Goal: Task Accomplishment & Management: Use online tool/utility

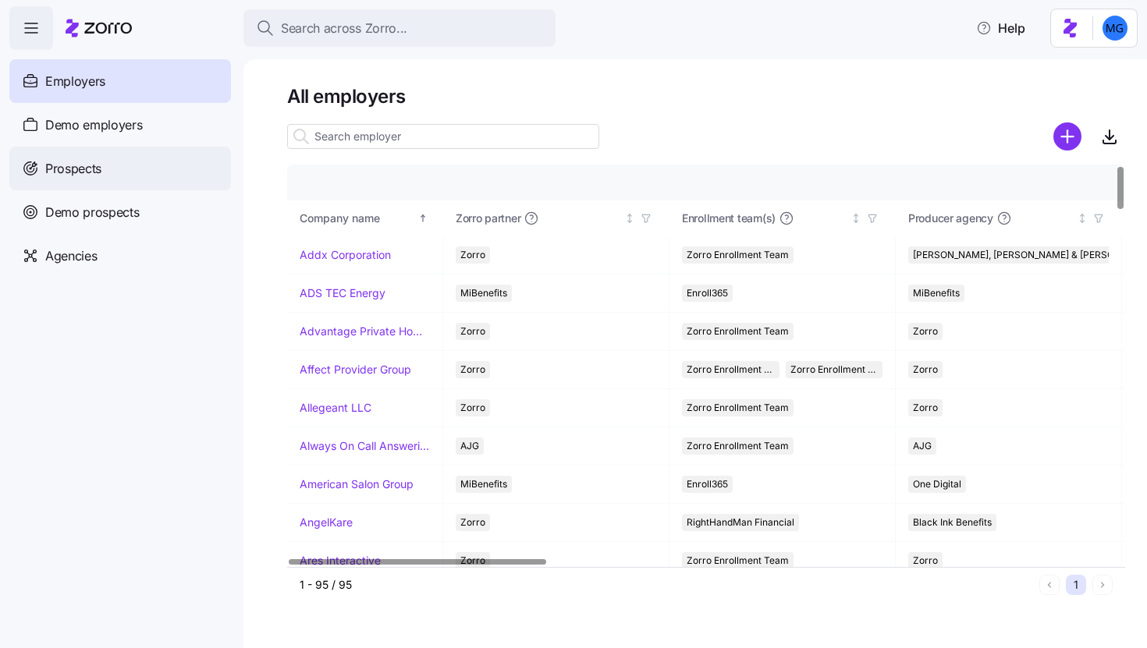
click at [130, 185] on div "Prospects" at bounding box center [120, 169] width 222 height 44
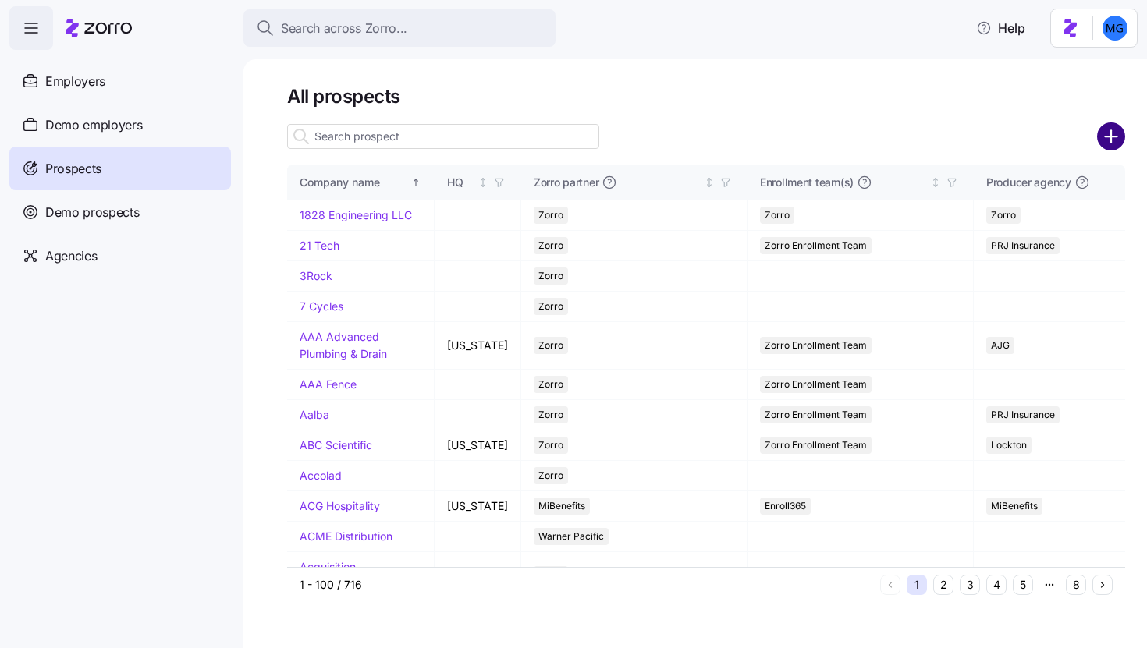
click at [1120, 133] on circle "add icon" at bounding box center [1111, 137] width 26 height 26
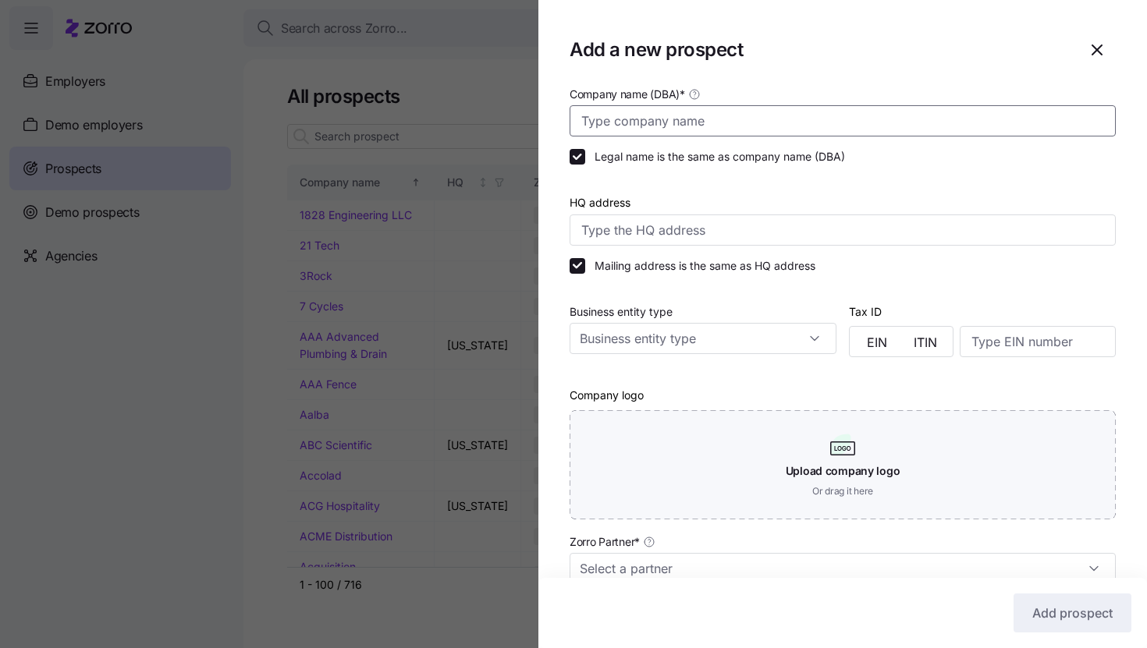
click at [746, 108] on input "Company name (DBA) *" at bounding box center [842, 120] width 546 height 31
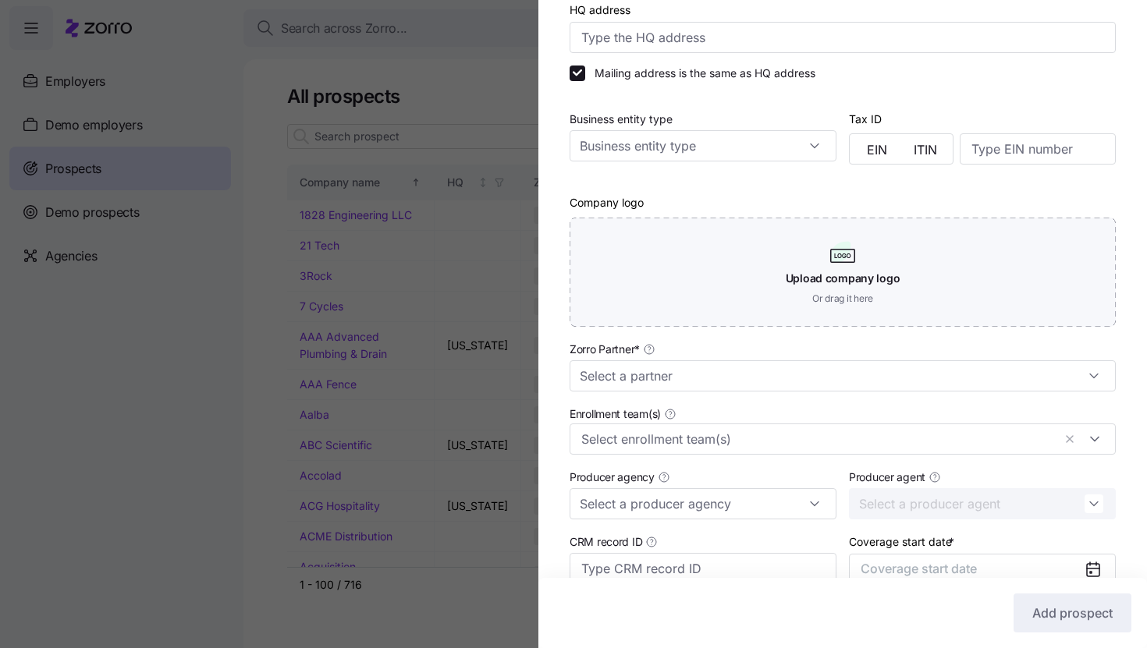
scroll to position [198, 0]
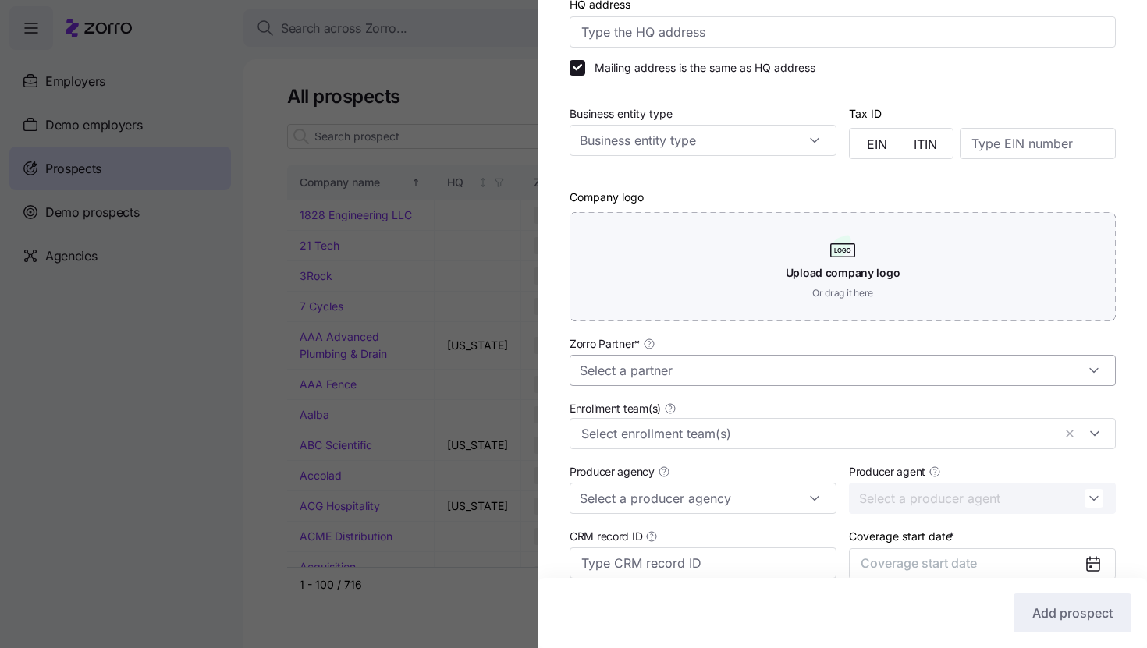
type input "EconoPrint"
click at [721, 373] on input "Zorro Partner *" at bounding box center [842, 370] width 546 height 31
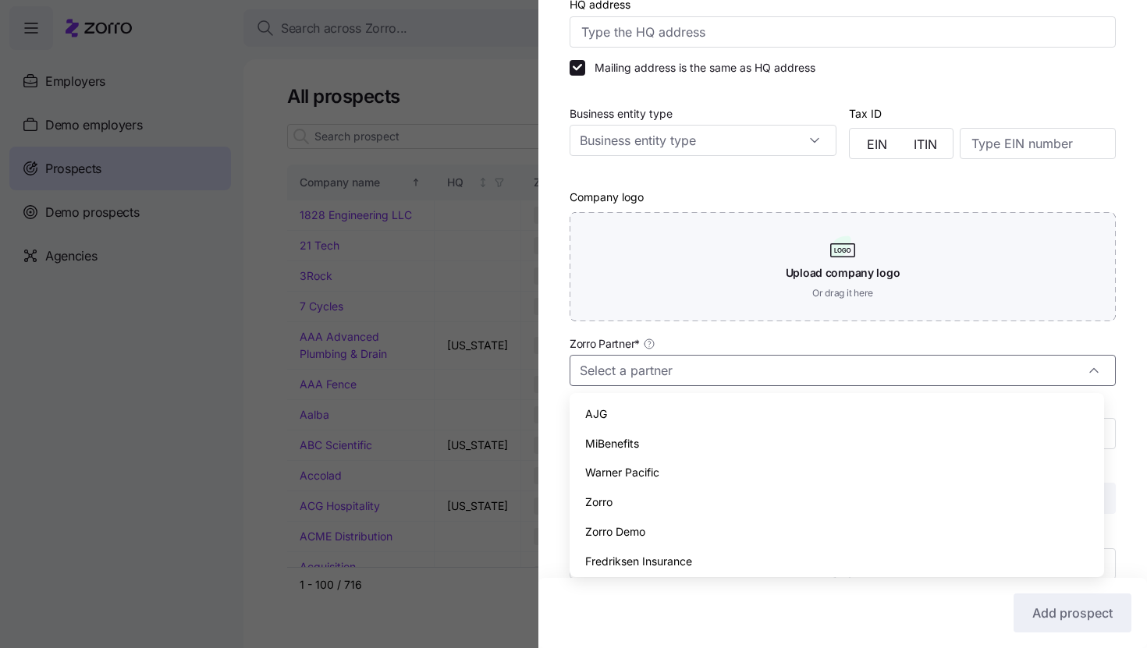
click at [686, 498] on div "Zorro" at bounding box center [837, 503] width 522 height 30
type input "Zorro"
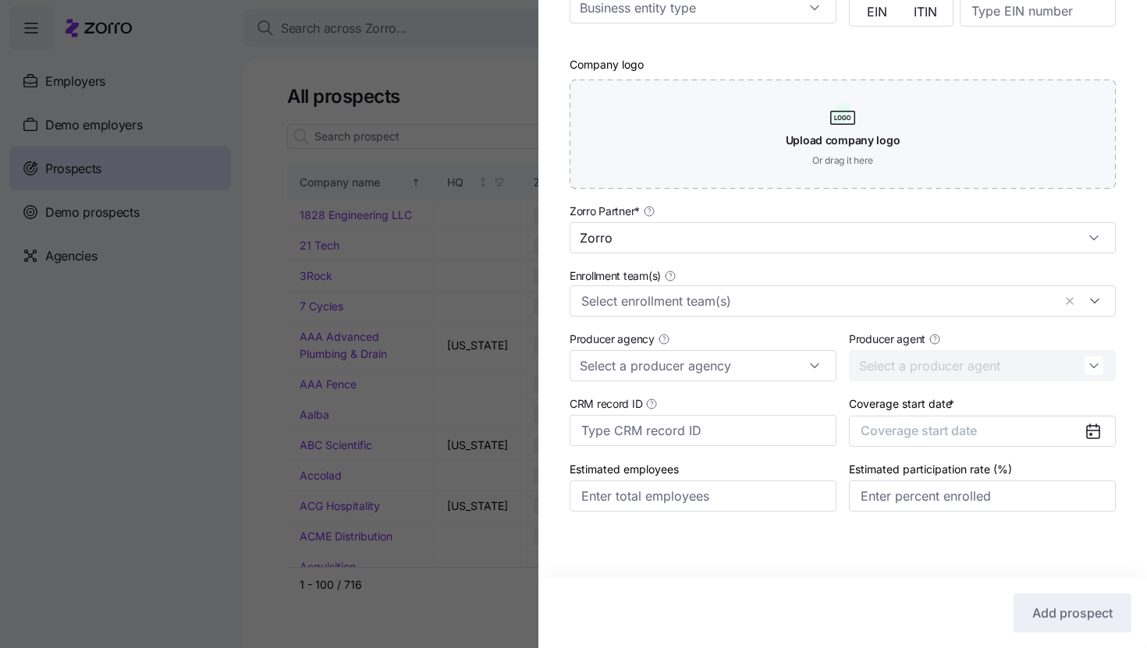
scroll to position [335, 0]
click at [932, 429] on span "Coverage start date" at bounding box center [918, 428] width 116 height 16
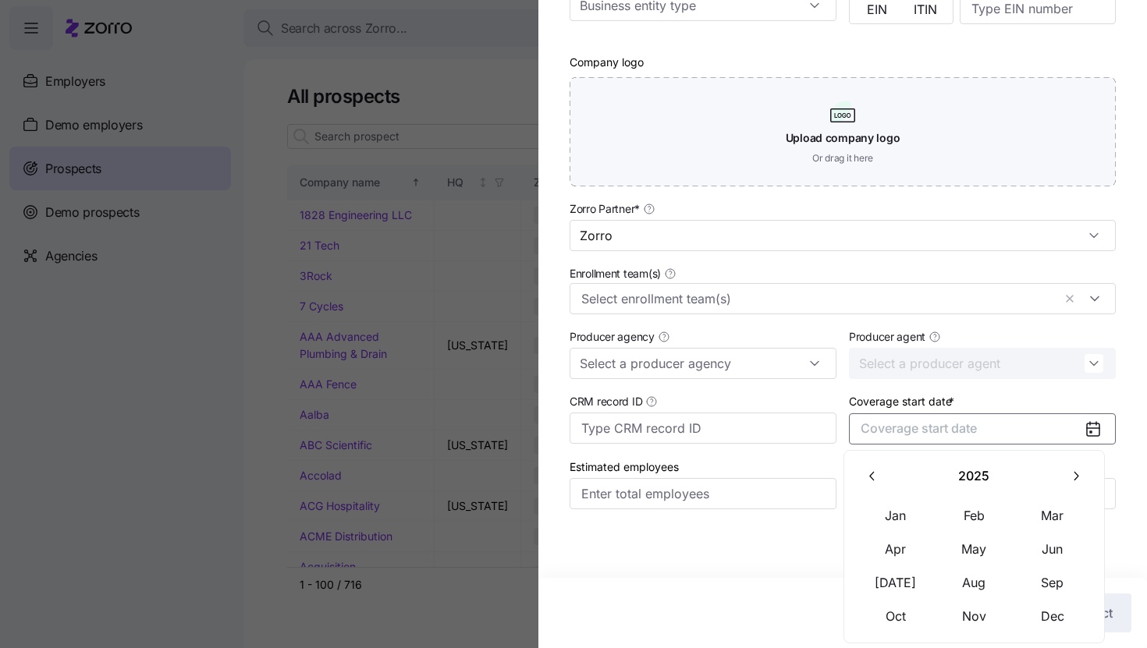
click at [1065, 479] on button "button" at bounding box center [1075, 476] width 33 height 33
click at [915, 513] on button "Jan" at bounding box center [896, 515] width 78 height 33
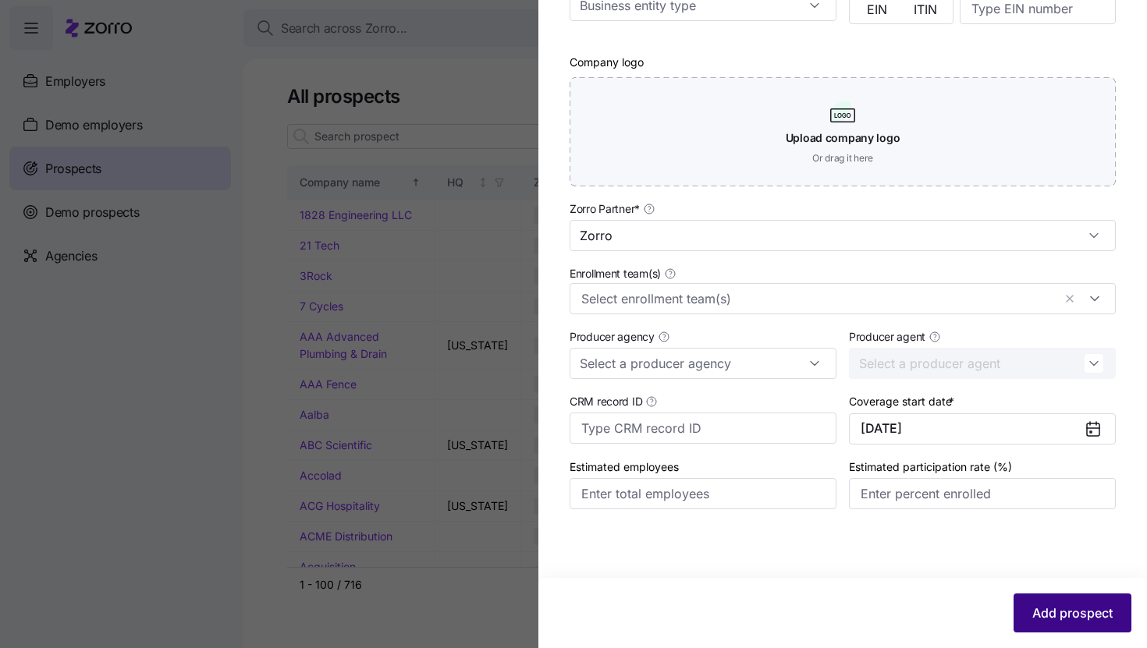
click at [1045, 614] on span "Add prospect" at bounding box center [1072, 613] width 80 height 19
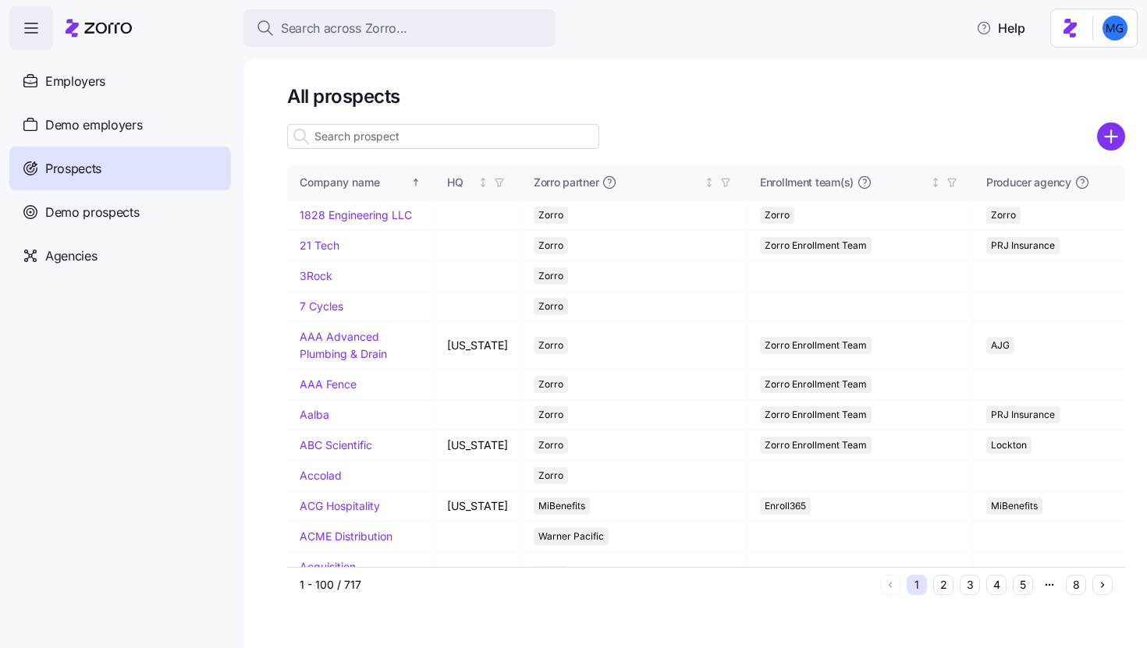
click at [498, 147] on input at bounding box center [443, 136] width 312 height 25
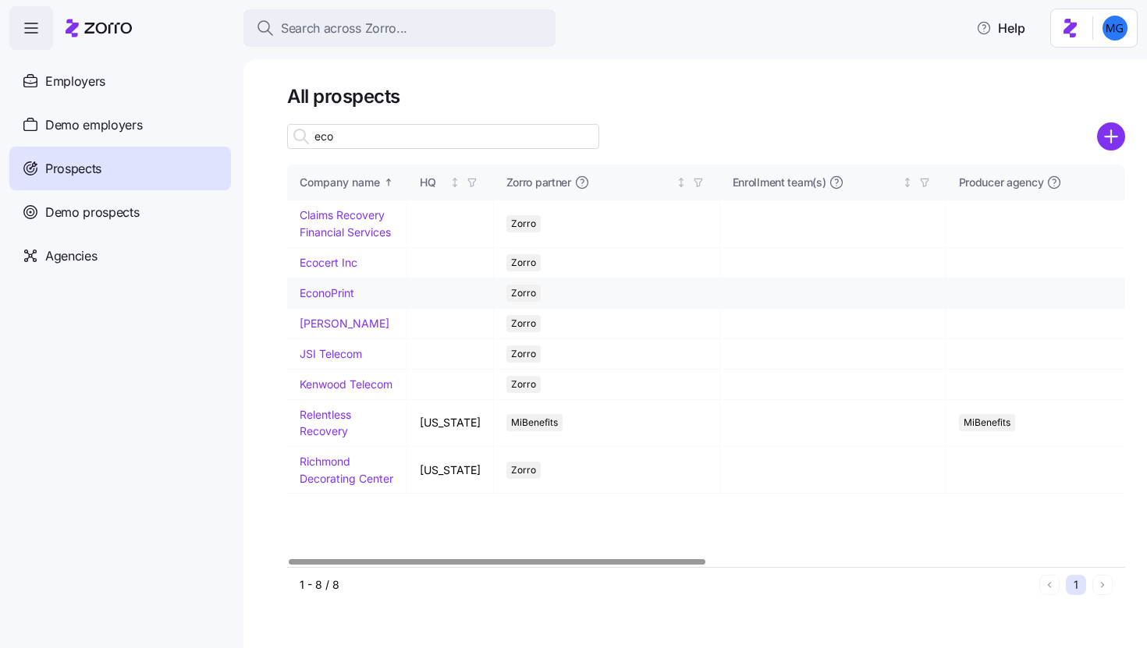
type input "eco"
click at [339, 292] on link "EconoPrint" at bounding box center [327, 292] width 55 height 13
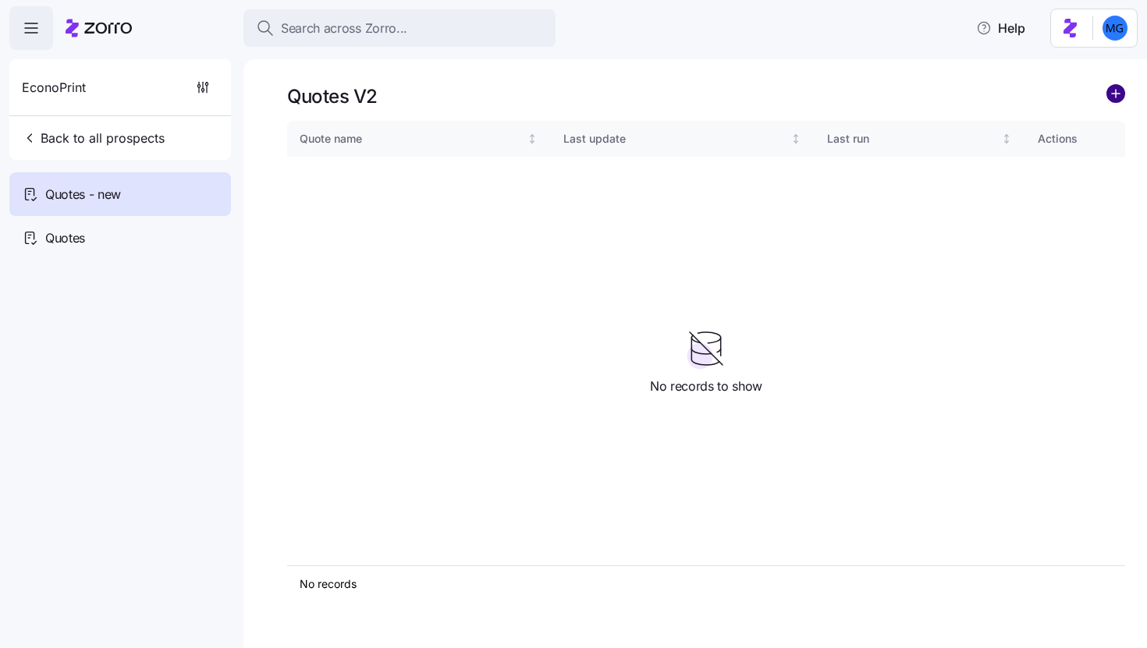
click at [1118, 93] on circle "add icon" at bounding box center [1115, 93] width 17 height 17
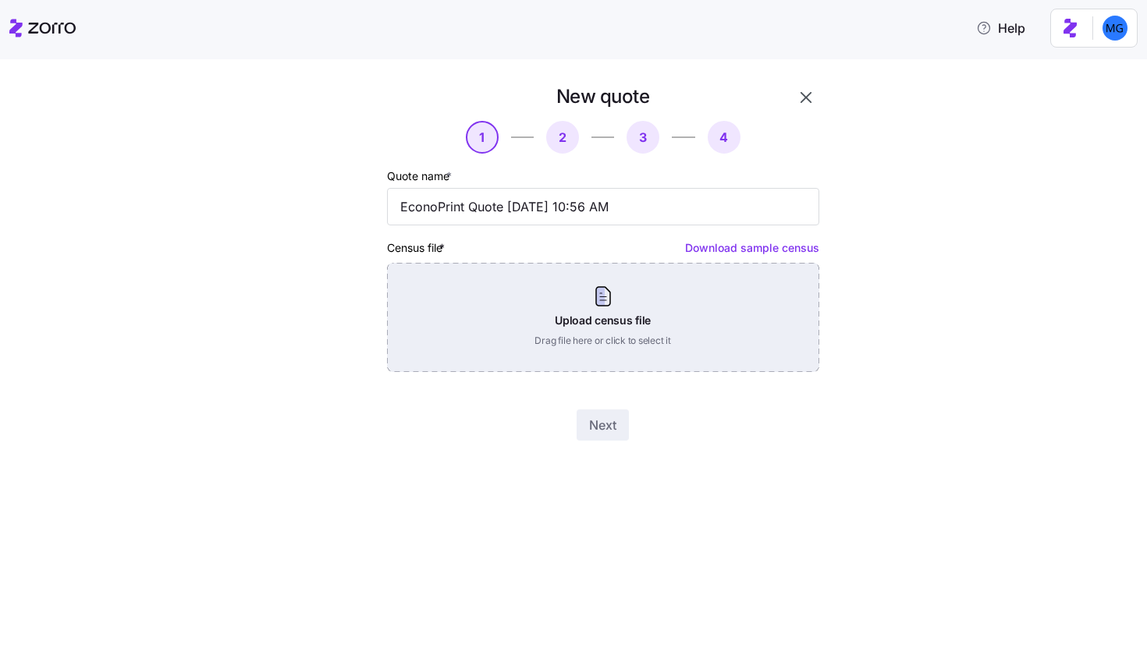
click at [645, 304] on div "Upload census file Drag file here or click to select it" at bounding box center [603, 317] width 432 height 109
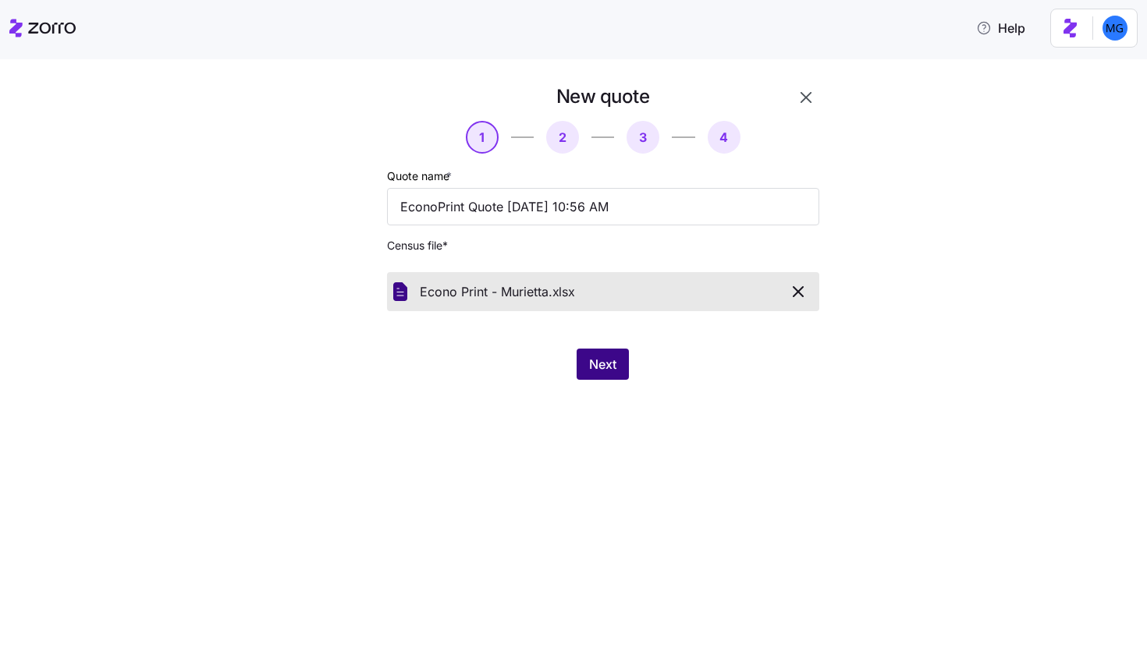
click at [598, 368] on span "Next" at bounding box center [602, 364] width 27 height 19
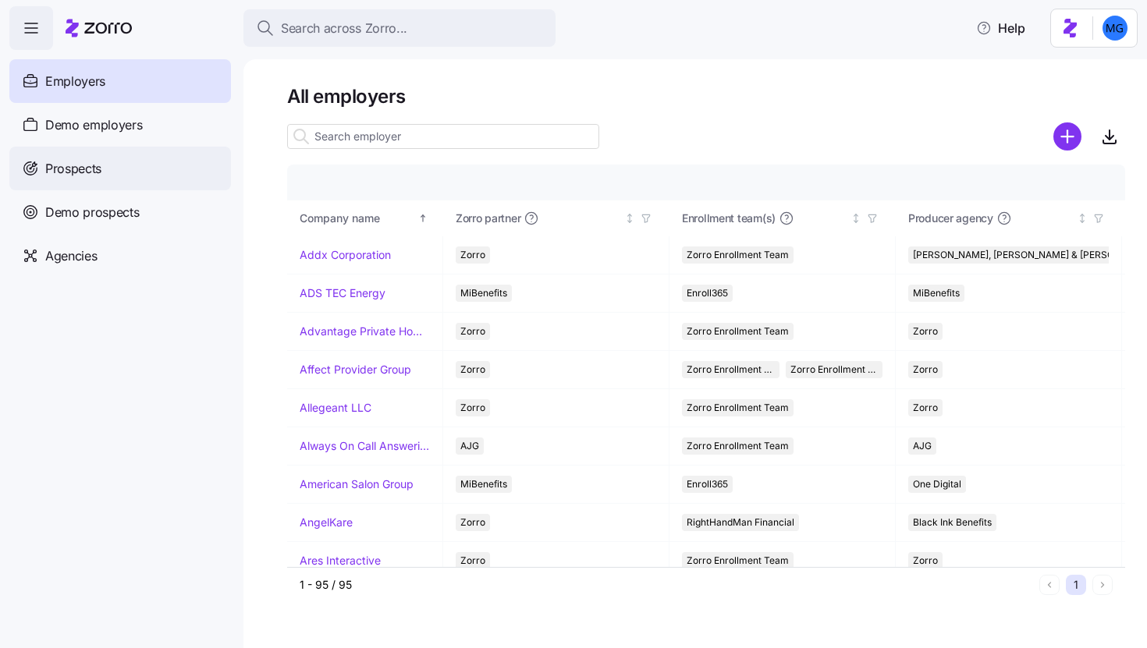
click at [84, 172] on span "Prospects" at bounding box center [73, 169] width 56 height 20
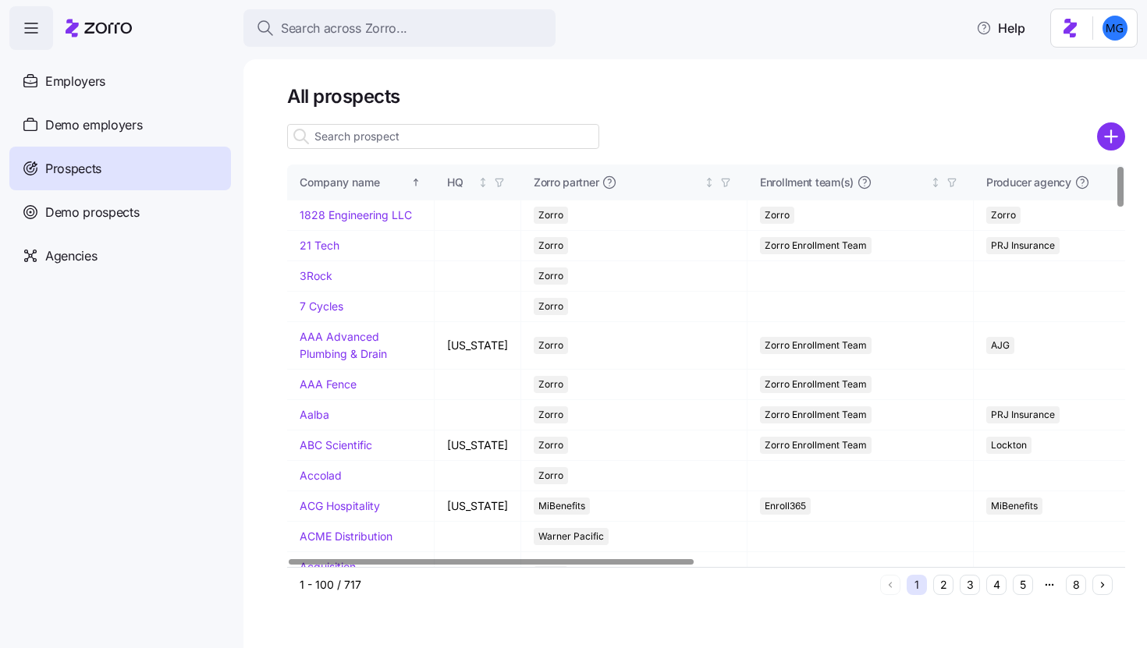
click at [479, 127] on input at bounding box center [443, 136] width 312 height 25
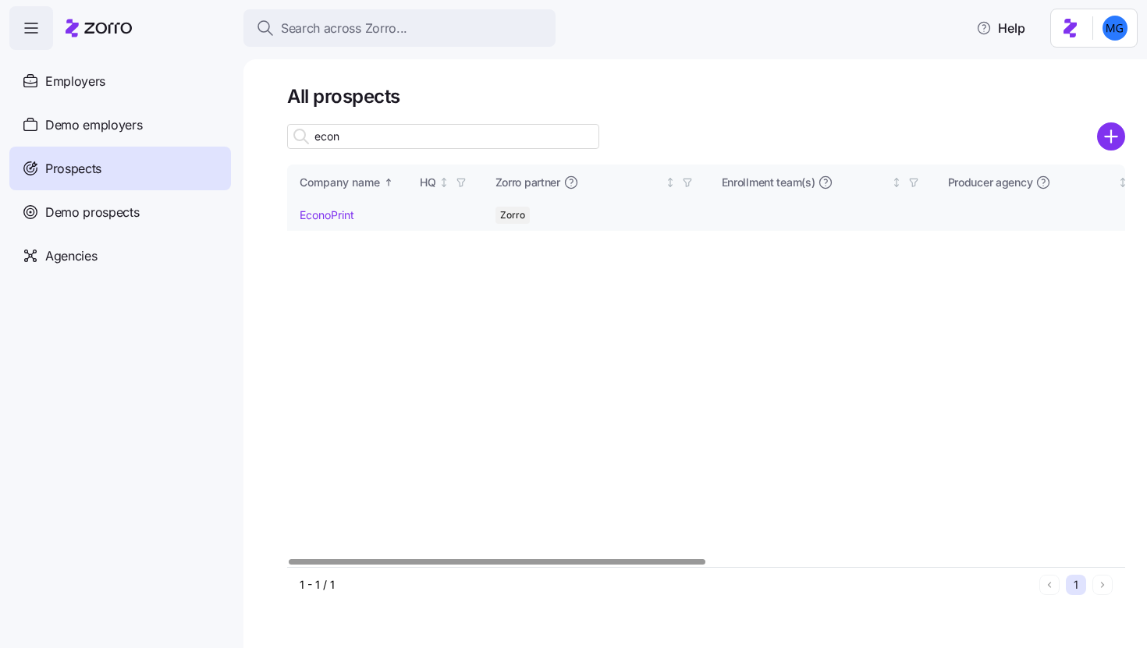
type input "econ"
click at [335, 217] on link "EconoPrint" at bounding box center [327, 214] width 55 height 13
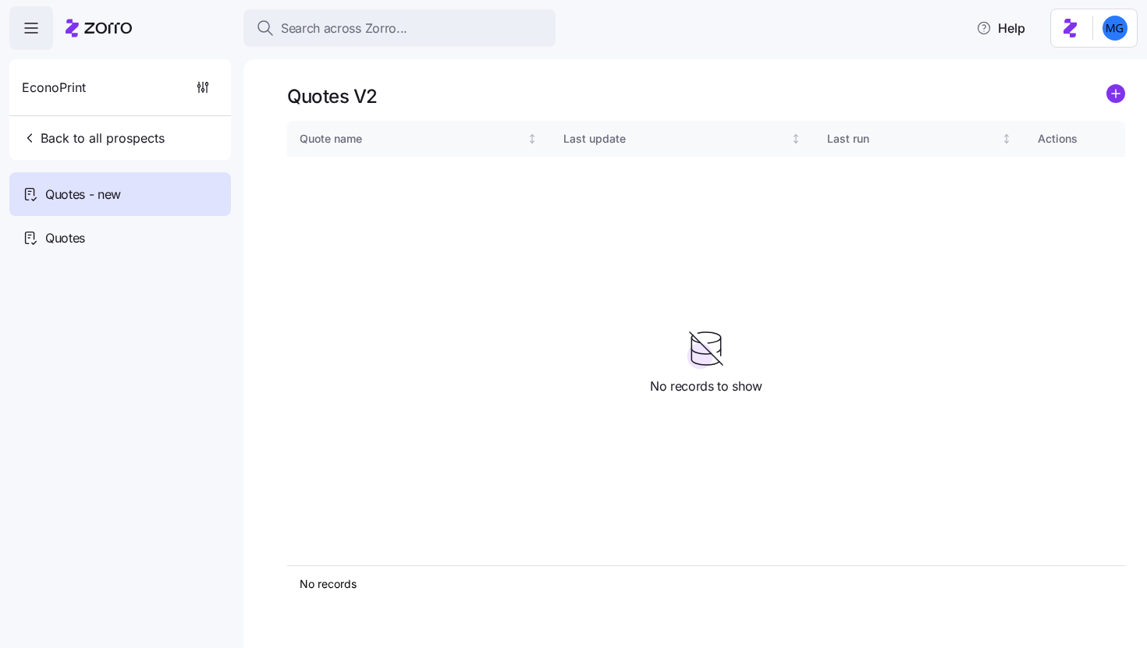
click at [1115, 96] on icon "add icon" at bounding box center [1115, 94] width 0 height 8
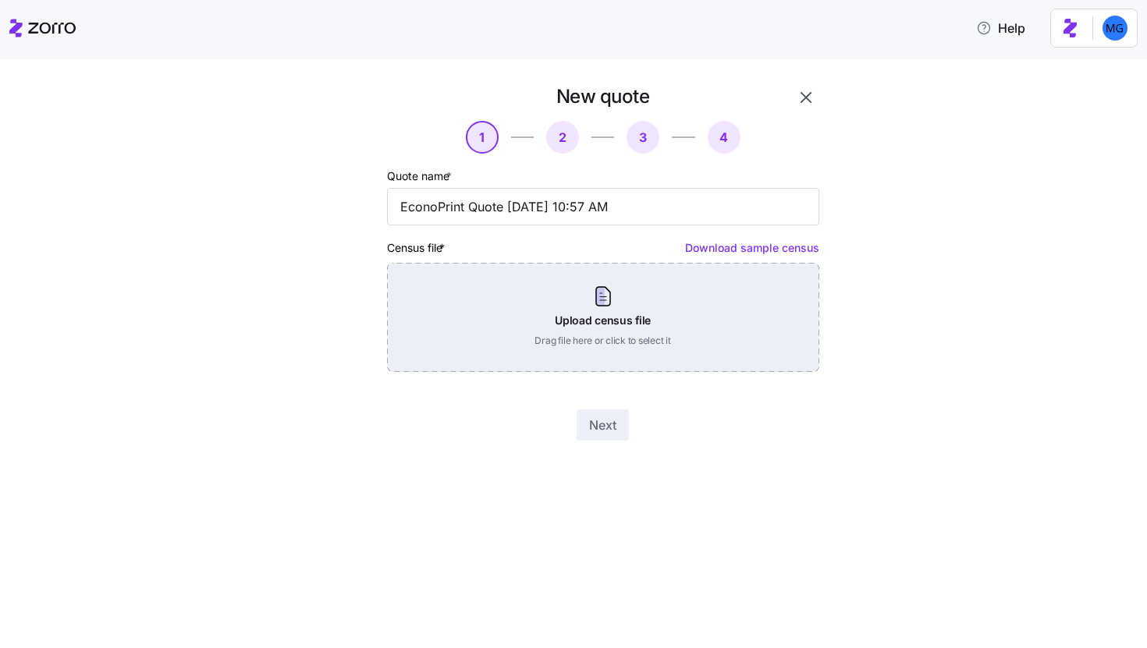
click at [598, 314] on div "Upload census file Drag file here or click to select it" at bounding box center [603, 317] width 432 height 109
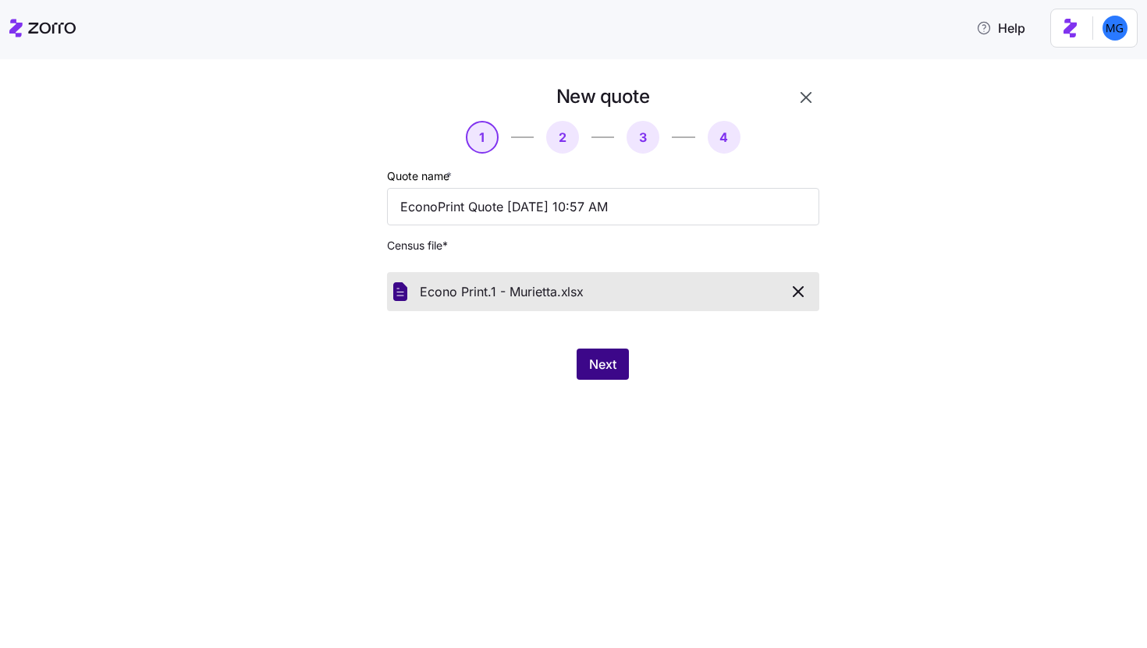
click at [596, 376] on button "Next" at bounding box center [602, 364] width 52 height 31
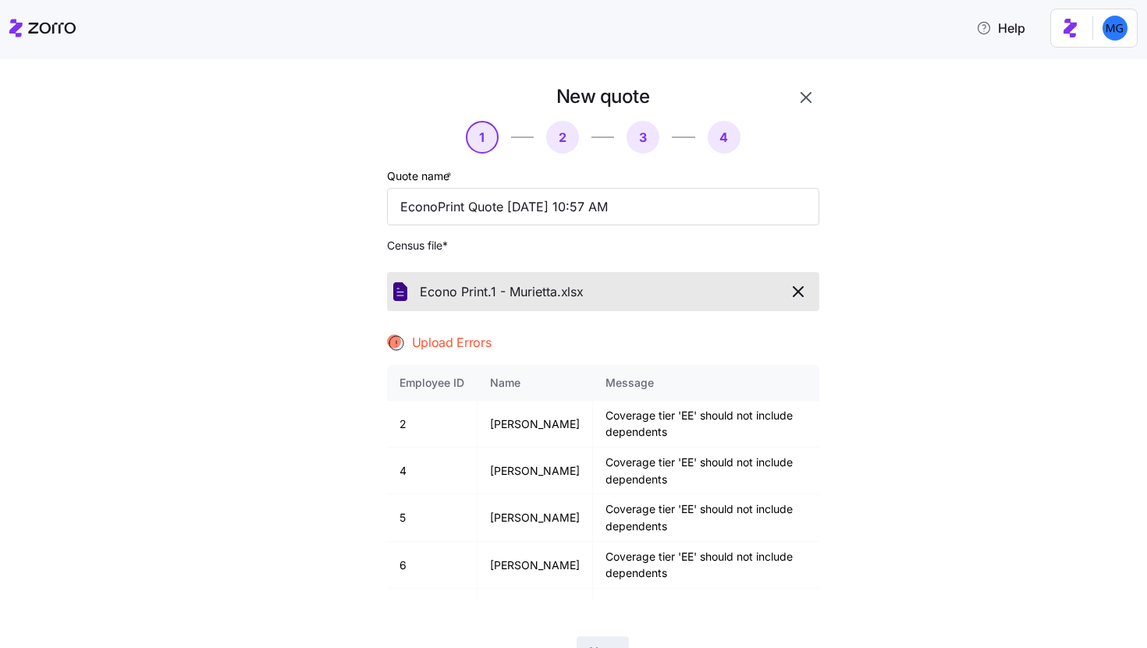
click at [781, 103] on div "New quote" at bounding box center [603, 96] width 432 height 24
click at [796, 106] on icon "button" at bounding box center [805, 97] width 19 height 19
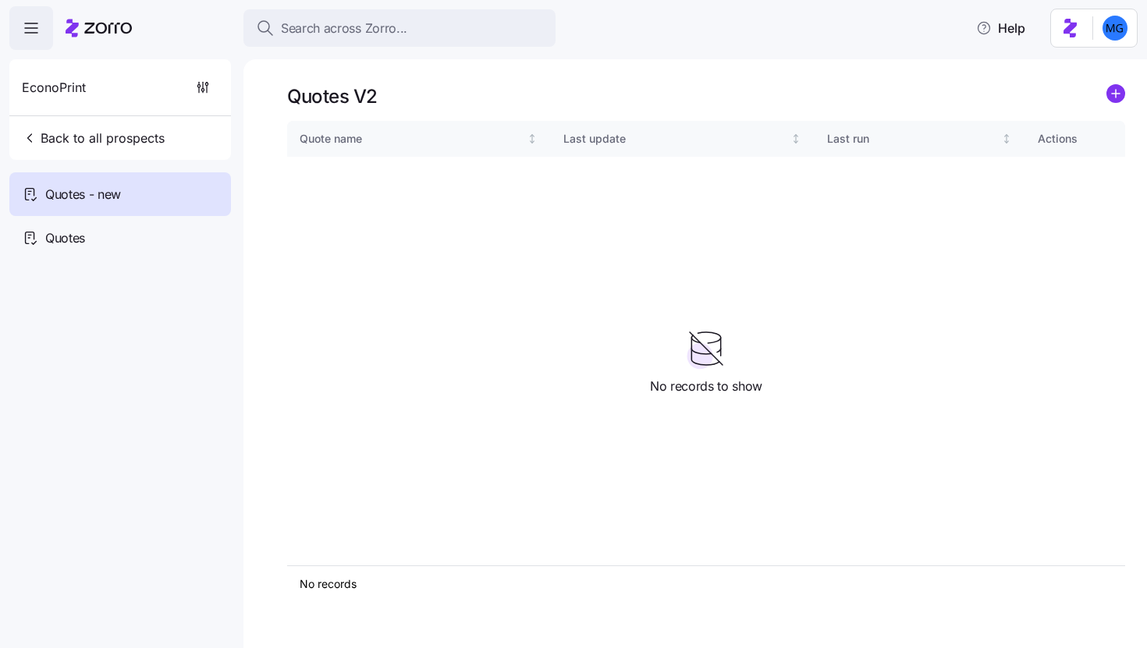
click at [1115, 97] on icon "add icon" at bounding box center [1115, 94] width 0 height 8
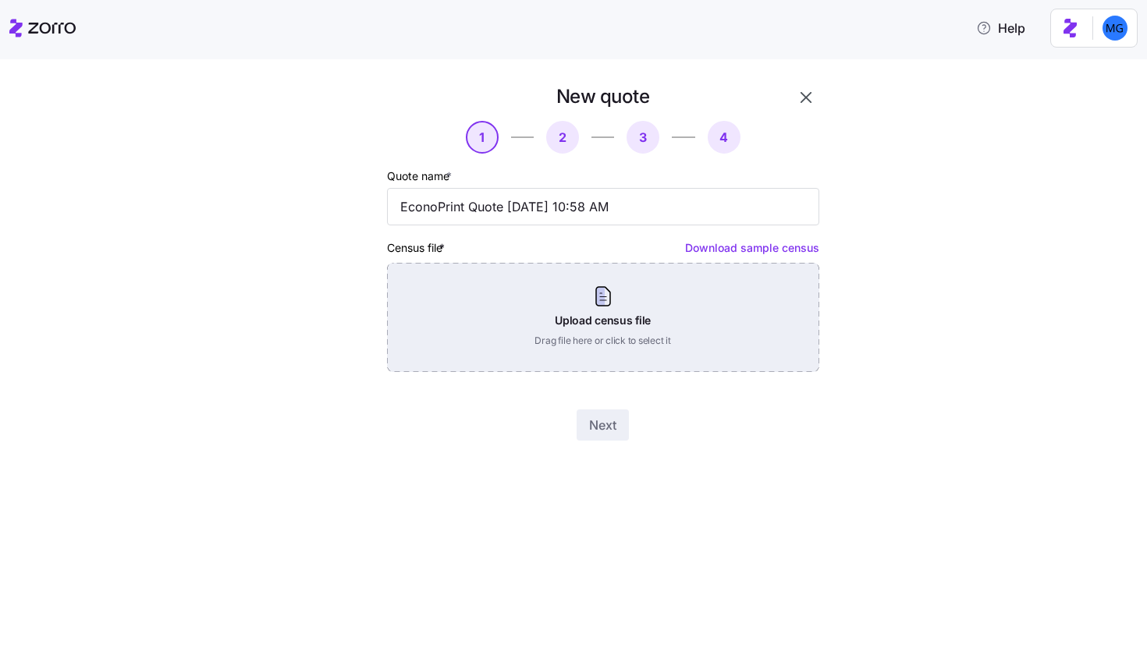
click at [572, 320] on div "Upload census file Drag file here or click to select it" at bounding box center [603, 317] width 432 height 109
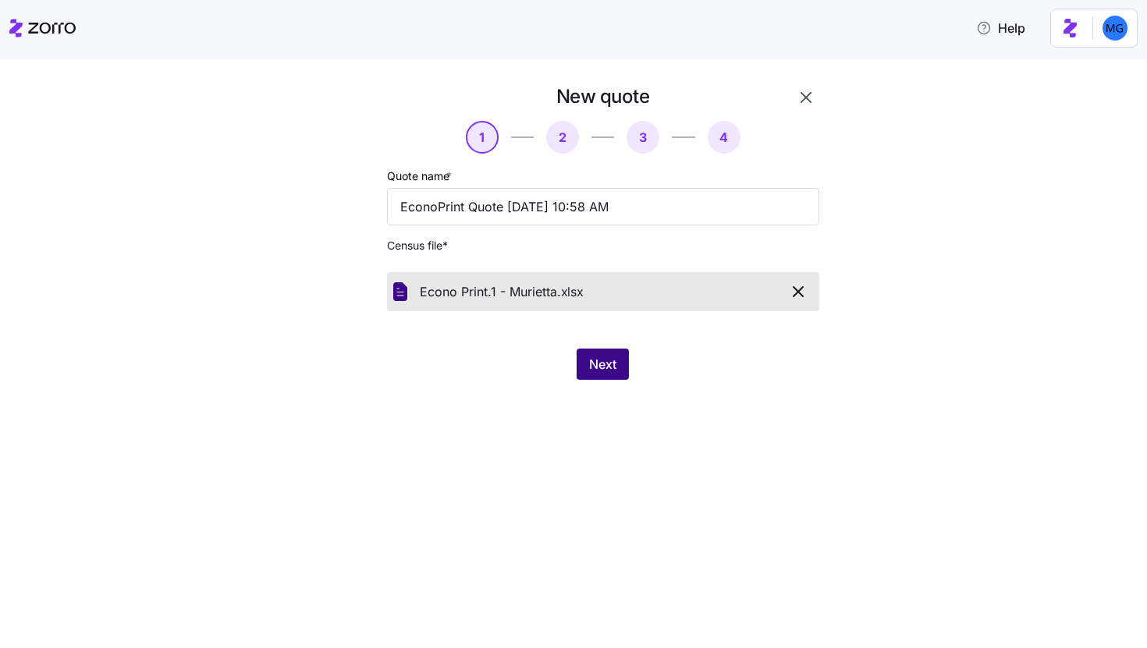
click at [615, 355] on button "Next" at bounding box center [602, 364] width 52 height 31
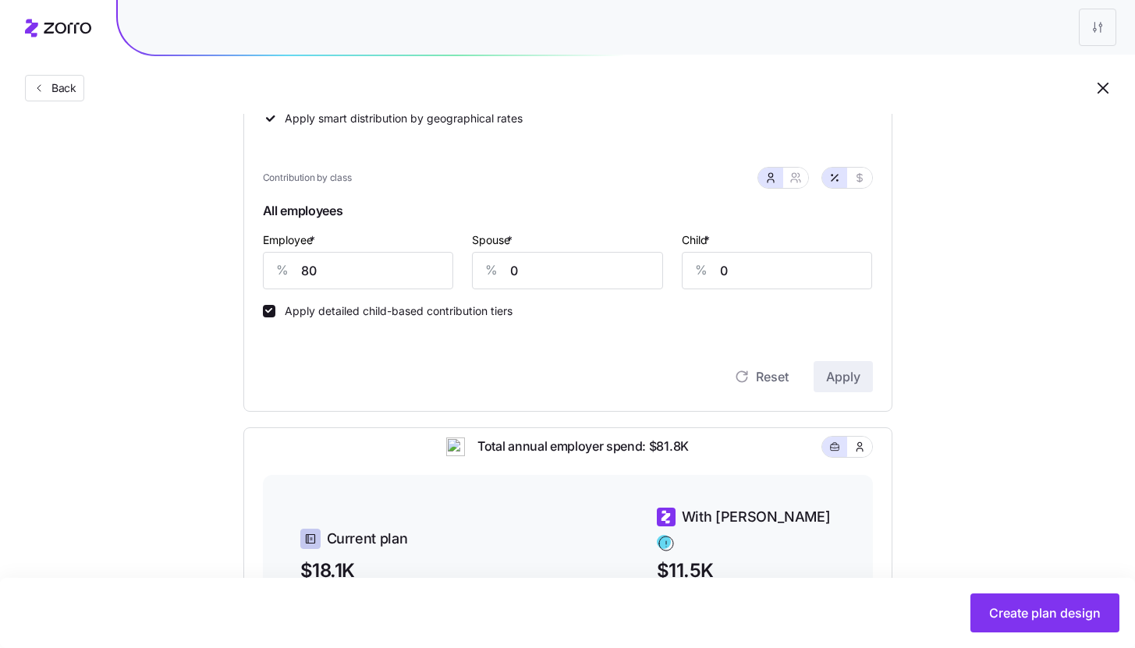
scroll to position [314, 0]
click at [393, 280] on input "80" at bounding box center [358, 272] width 191 height 37
click at [830, 387] on span "Apply" at bounding box center [843, 378] width 34 height 19
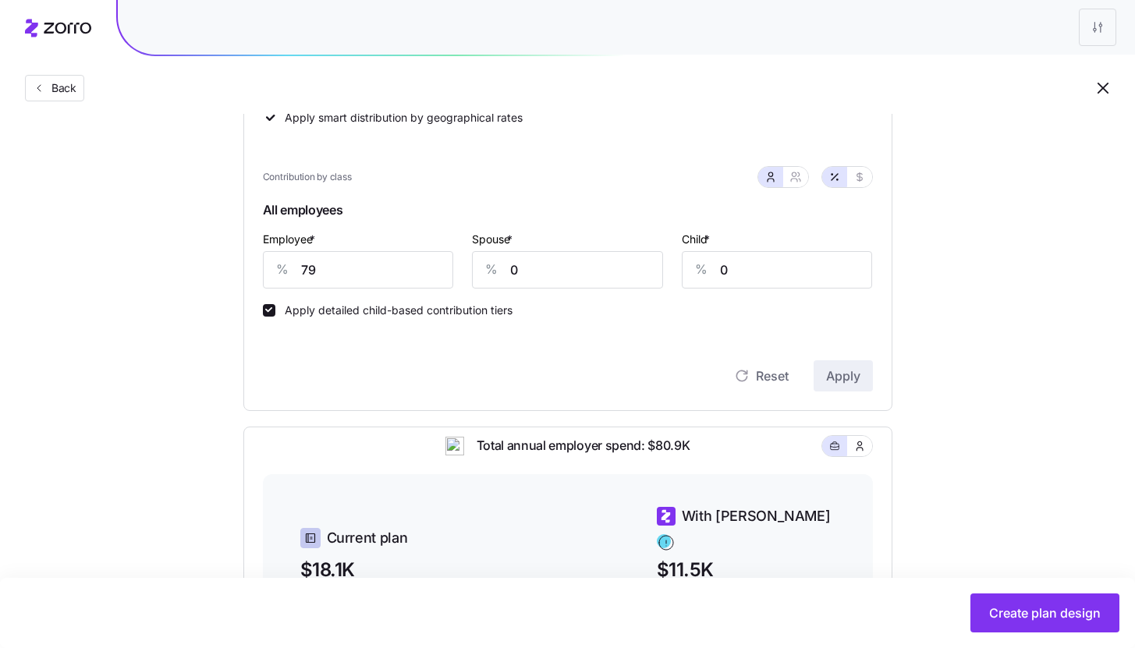
scroll to position [247, 0]
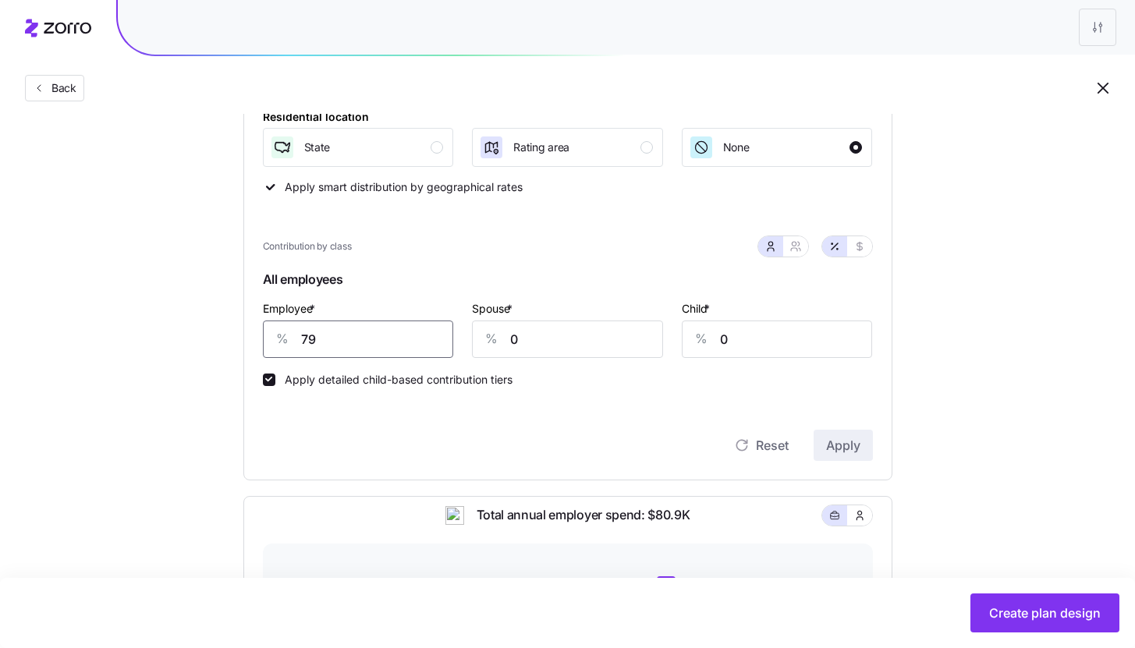
click at [331, 344] on input "79" at bounding box center [358, 339] width 191 height 37
click at [849, 434] on button "Apply" at bounding box center [843, 445] width 59 height 31
click at [350, 332] on input "80" at bounding box center [358, 339] width 191 height 37
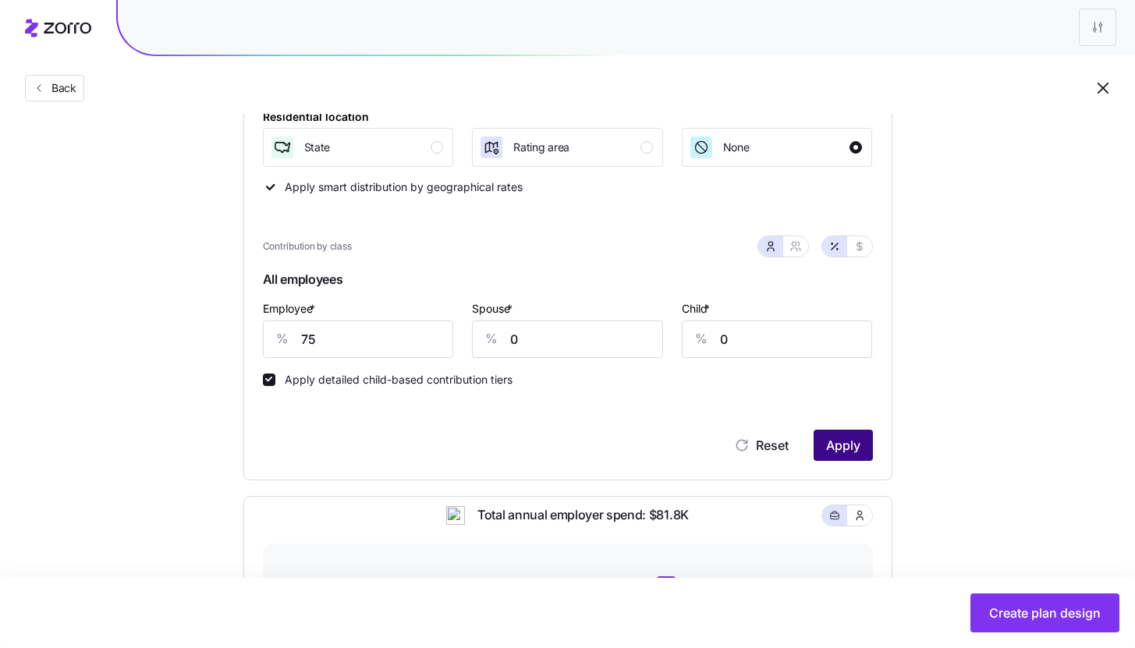
click at [853, 450] on span "Apply" at bounding box center [843, 445] width 34 height 19
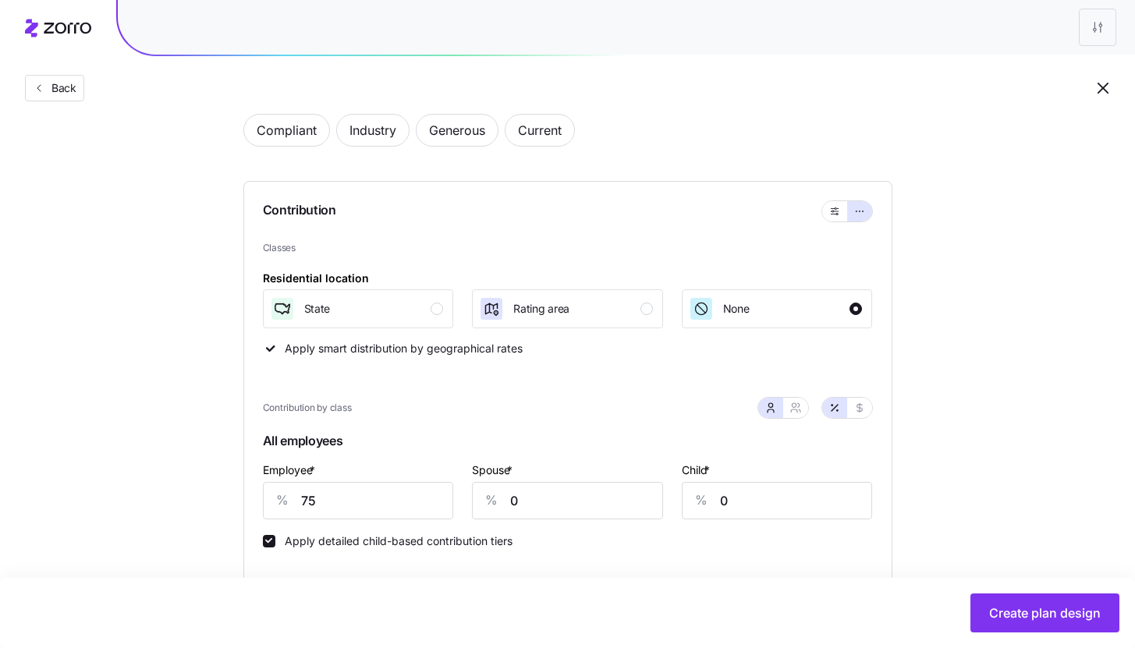
scroll to position [288, 0]
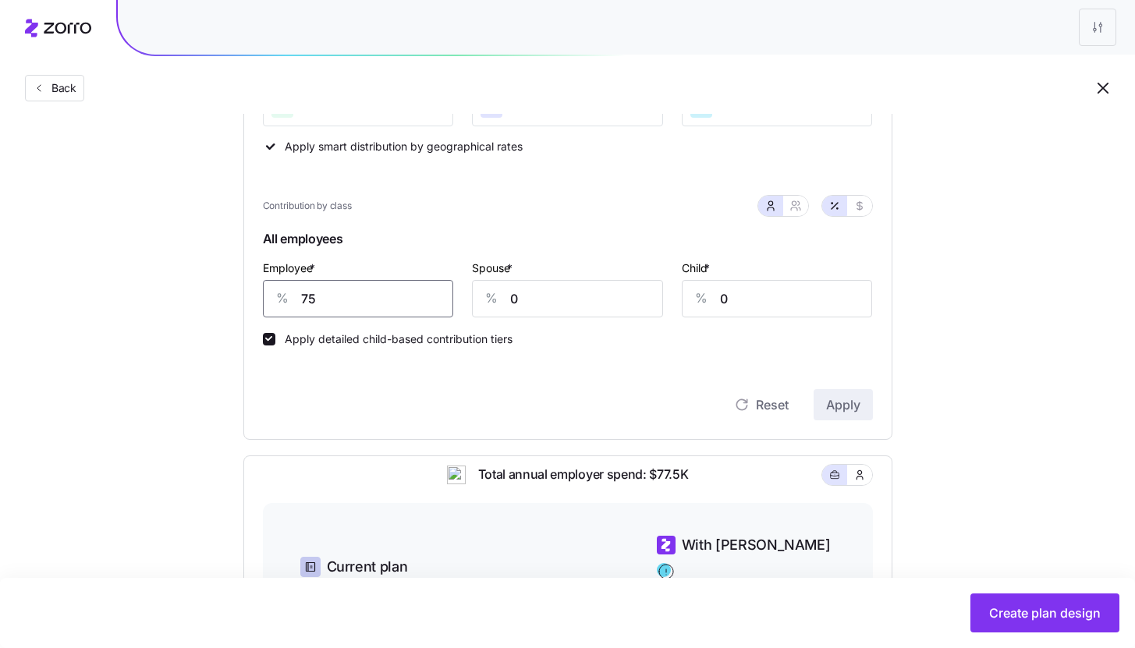
click at [374, 290] on input "75" at bounding box center [358, 298] width 191 height 37
type input "80"
click at [863, 419] on button "Apply" at bounding box center [843, 404] width 59 height 31
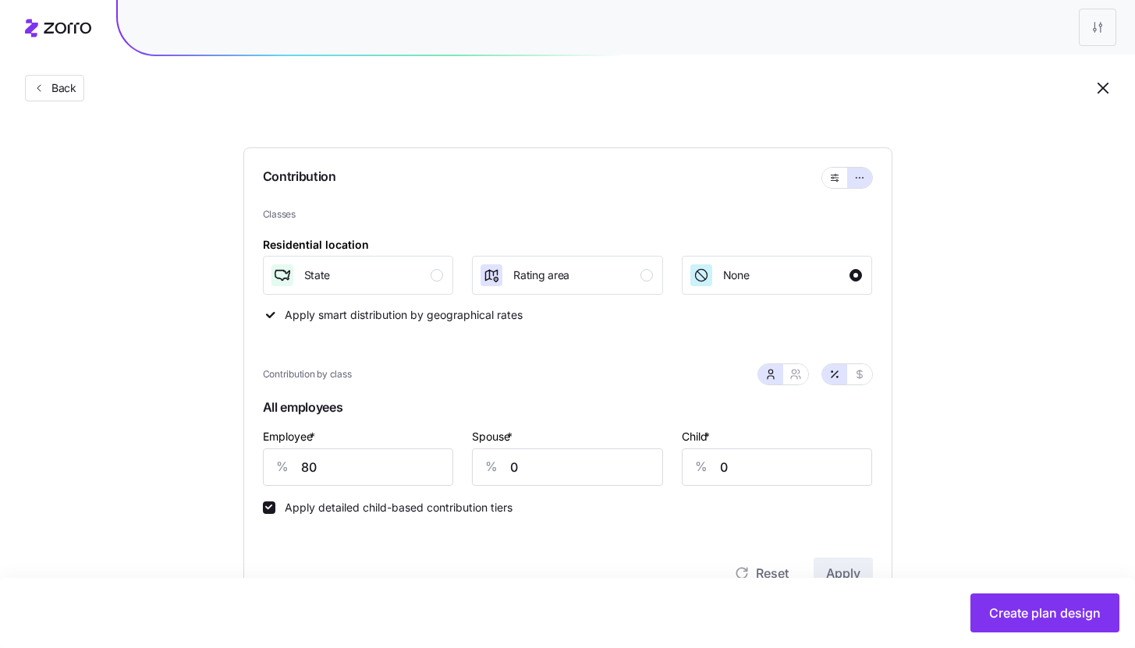
scroll to position [0, 0]
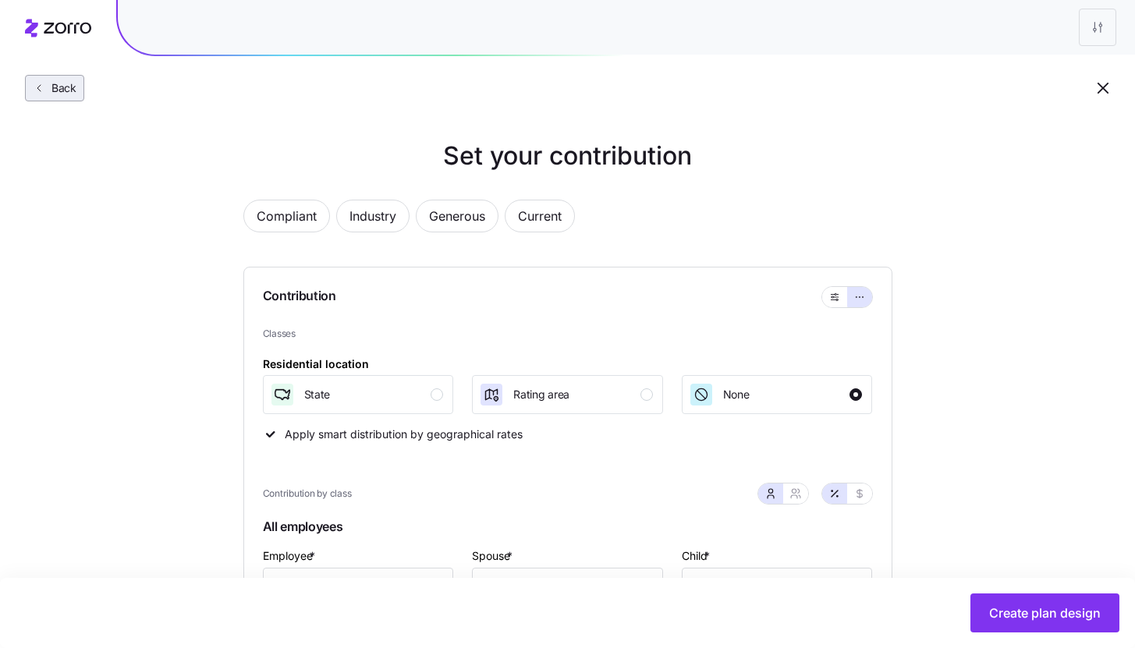
click at [60, 94] on span "Back" at bounding box center [60, 88] width 31 height 16
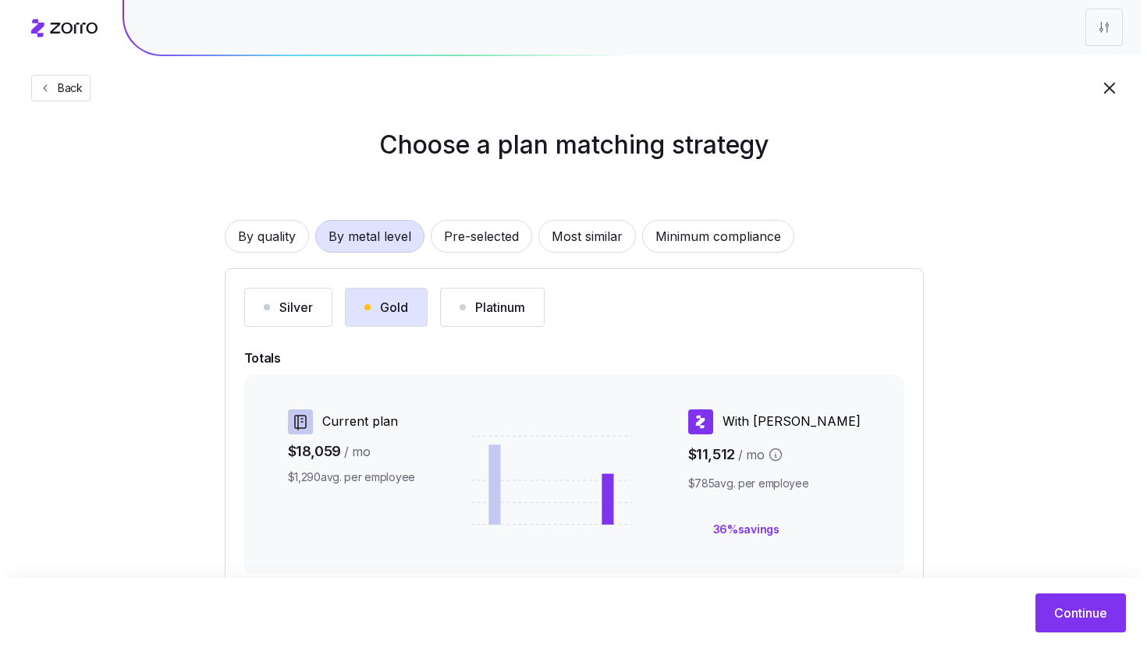
scroll to position [212, 0]
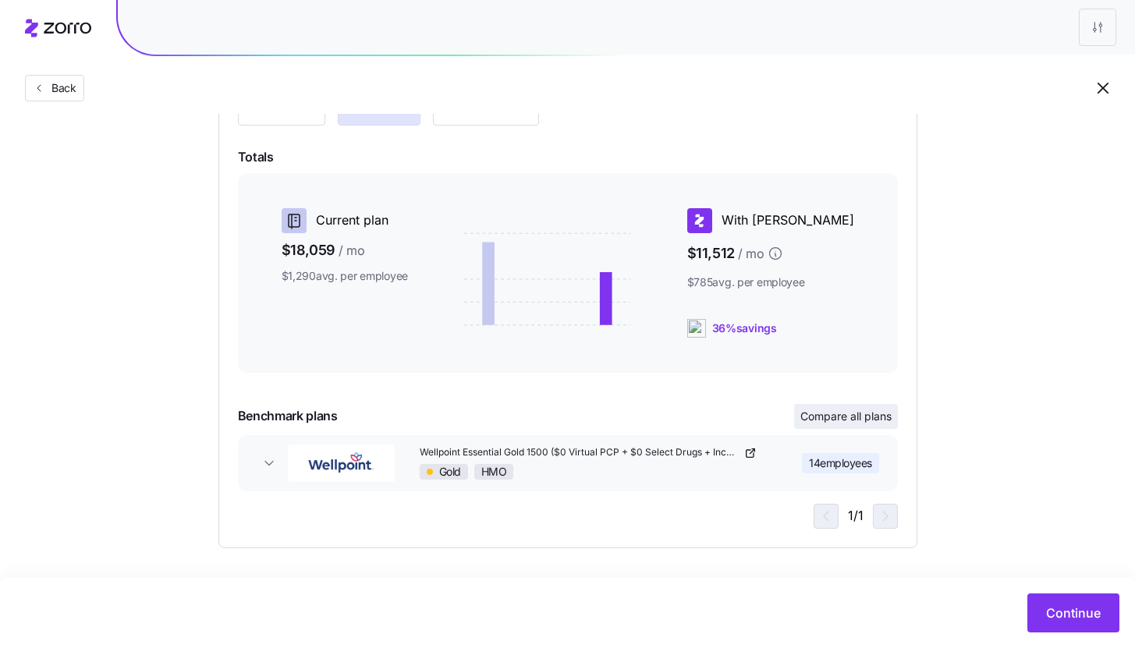
click at [811, 424] on button "Compare all plans" at bounding box center [846, 416] width 104 height 25
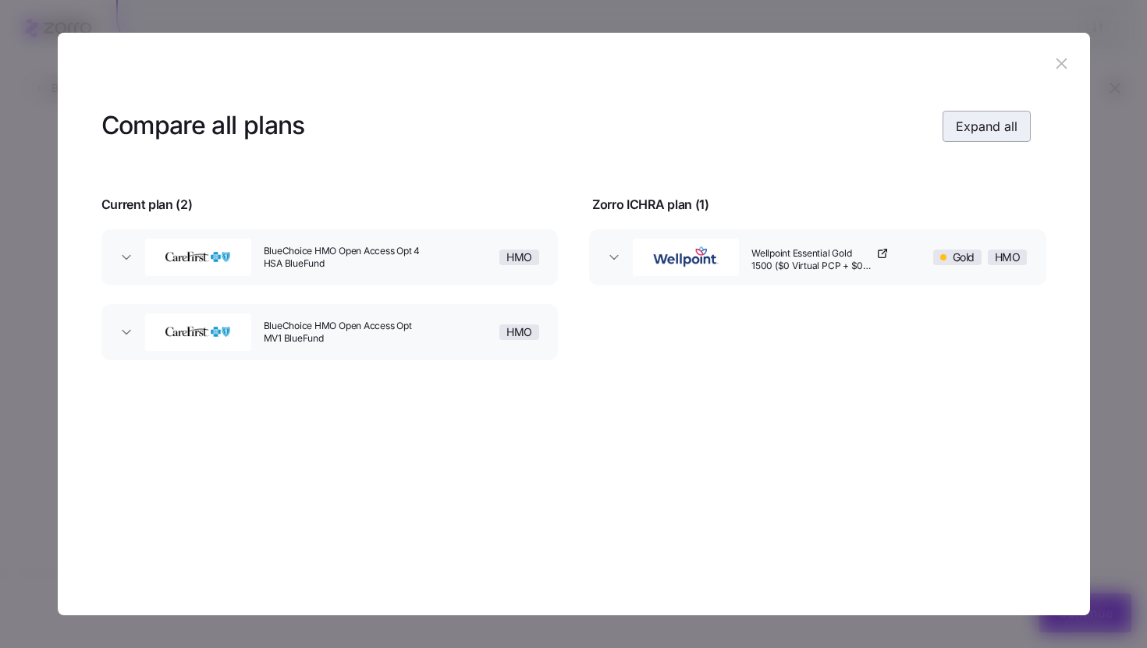
click at [981, 129] on span "Expand all" at bounding box center [987, 126] width 62 height 19
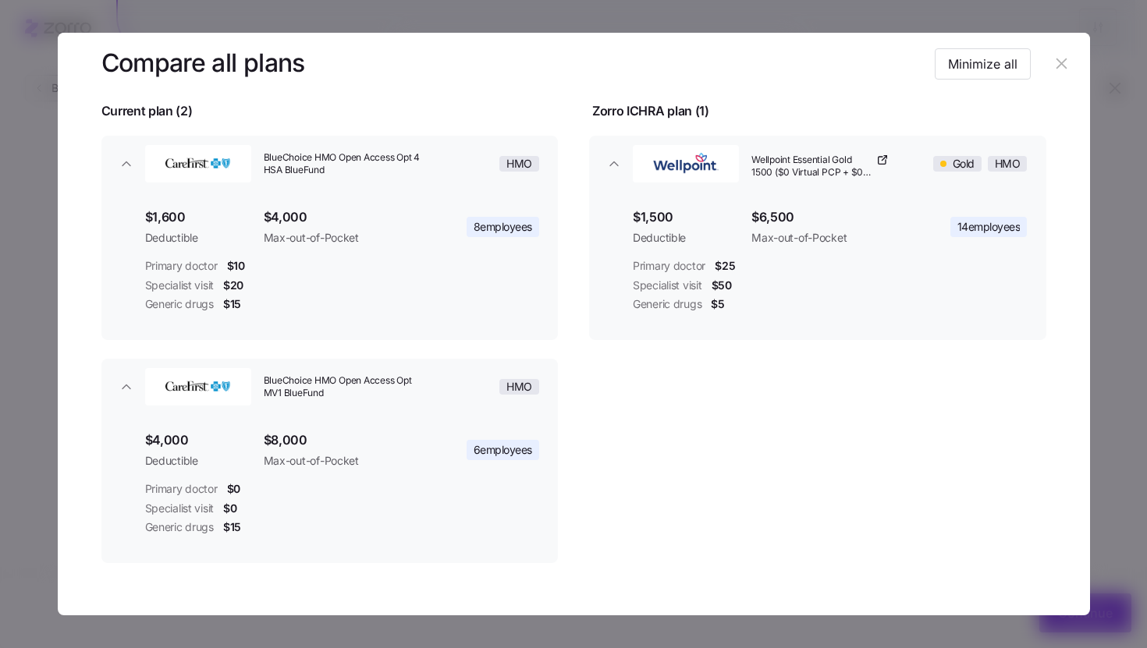
scroll to position [94, 0]
click at [1009, 73] on button "Minimize all" at bounding box center [983, 63] width 96 height 31
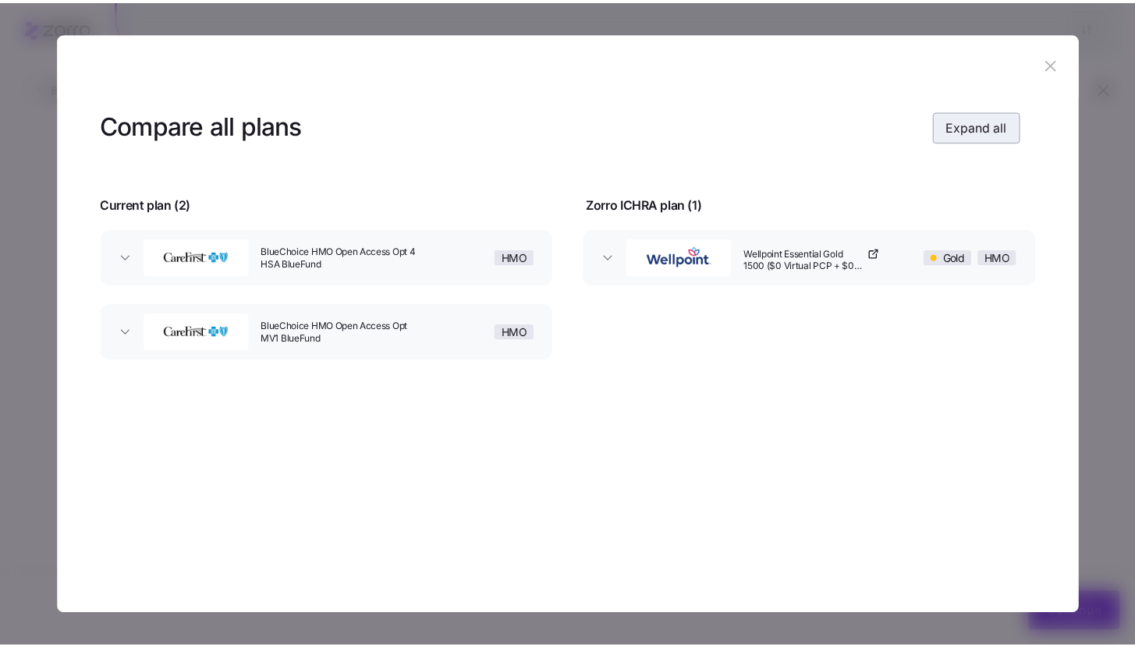
scroll to position [0, 0]
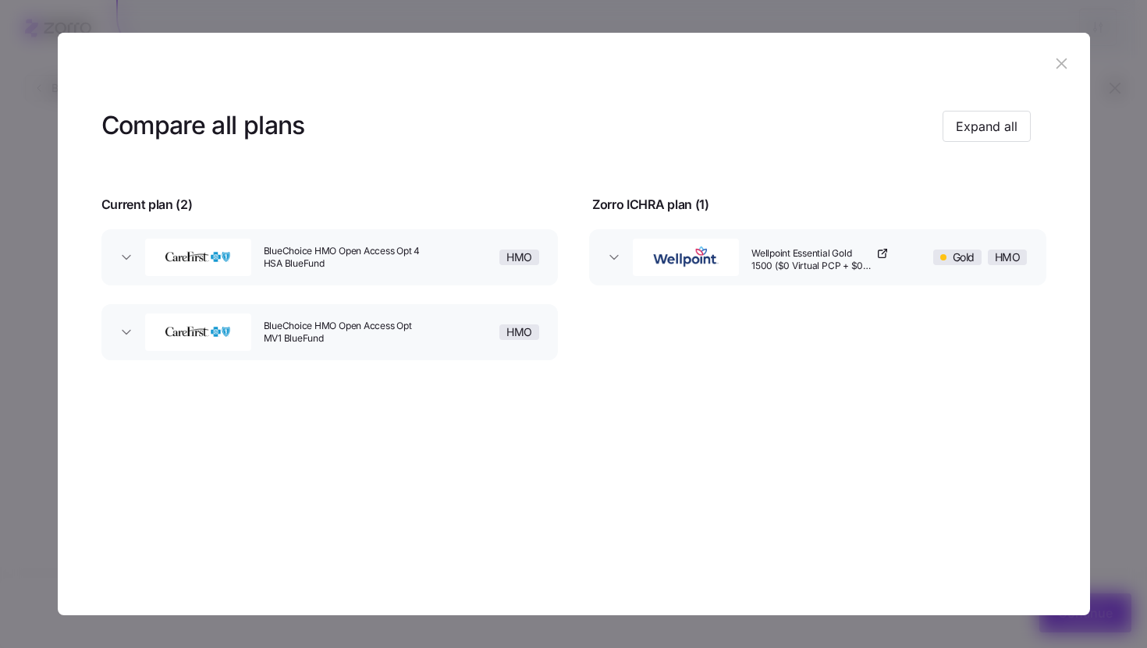
click at [1062, 66] on icon "button" at bounding box center [1061, 64] width 10 height 10
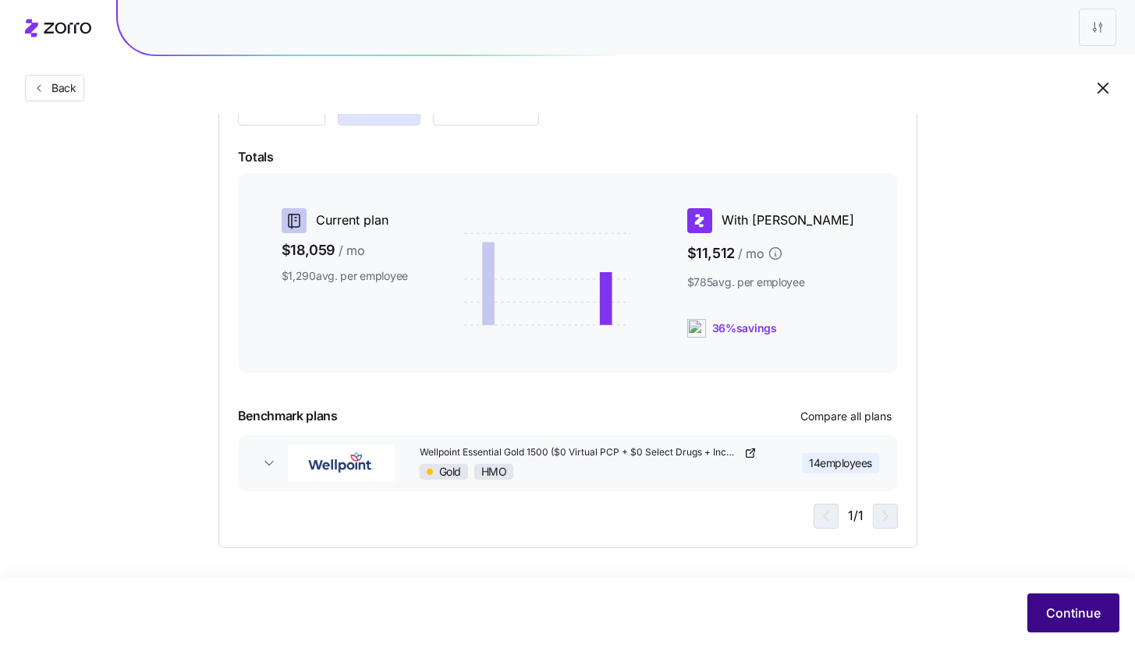
click at [1081, 617] on span "Continue" at bounding box center [1073, 613] width 55 height 19
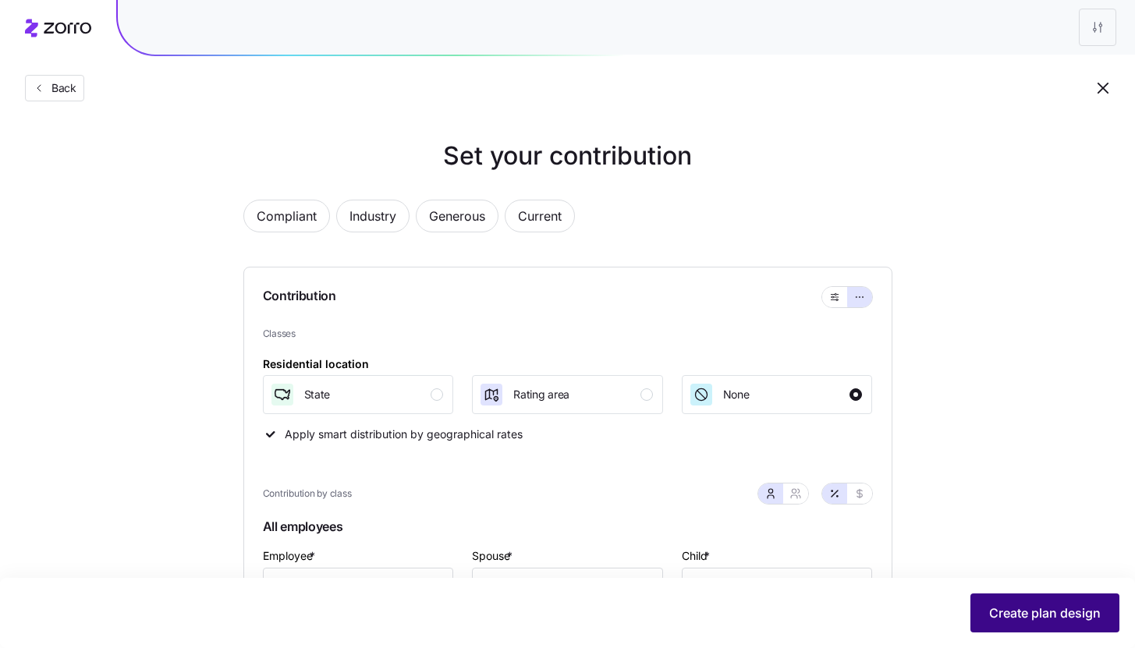
click at [1041, 602] on button "Create plan design" at bounding box center [1044, 613] width 149 height 39
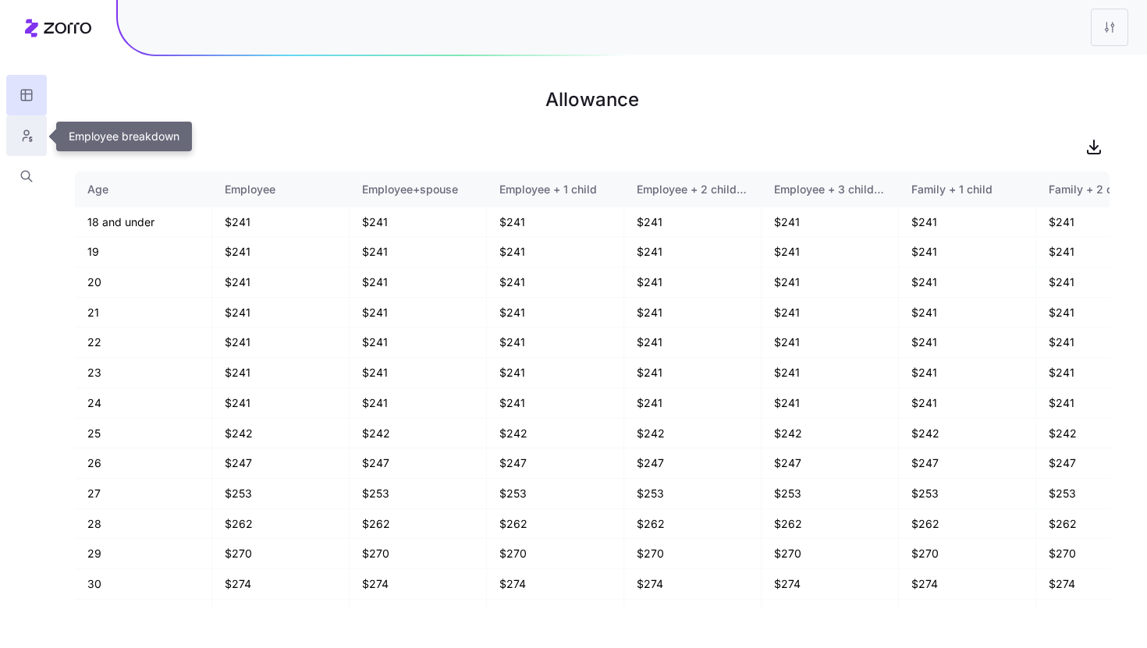
click at [30, 139] on icon "button" at bounding box center [27, 136] width 14 height 16
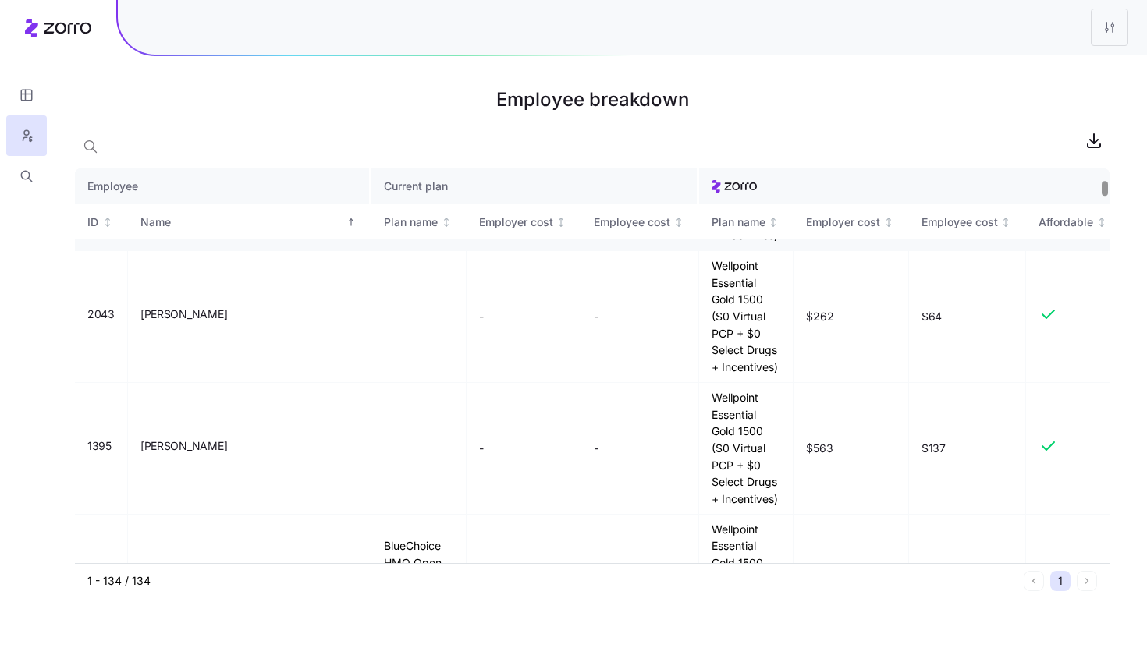
scroll to position [311, 0]
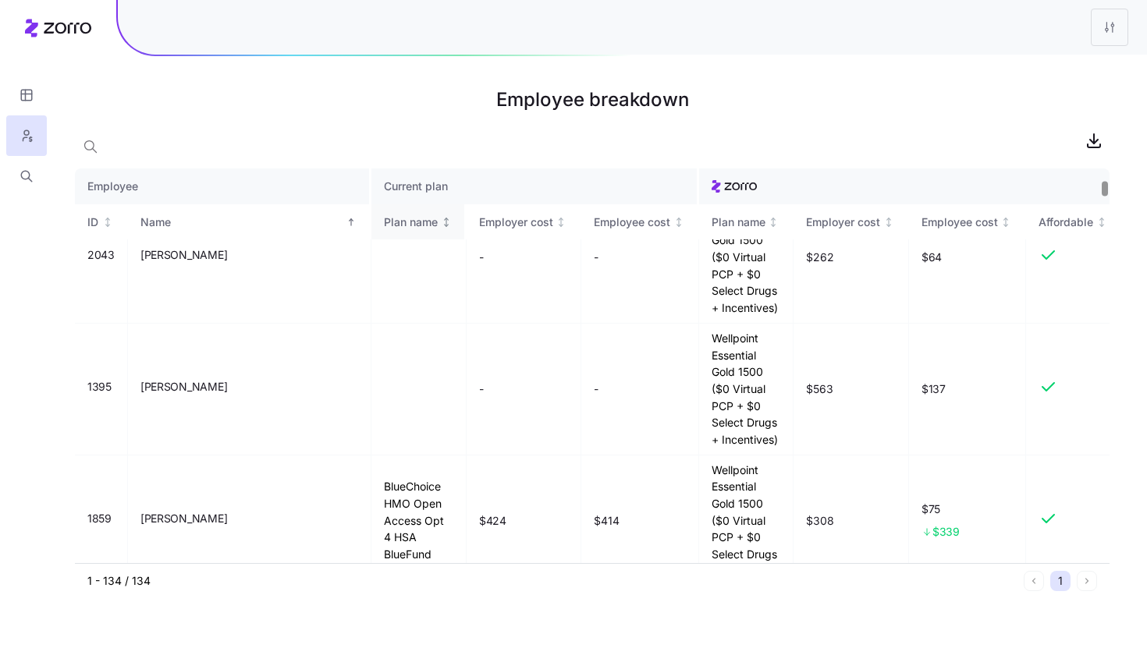
click at [394, 228] on div "Plan name" at bounding box center [418, 222] width 68 height 17
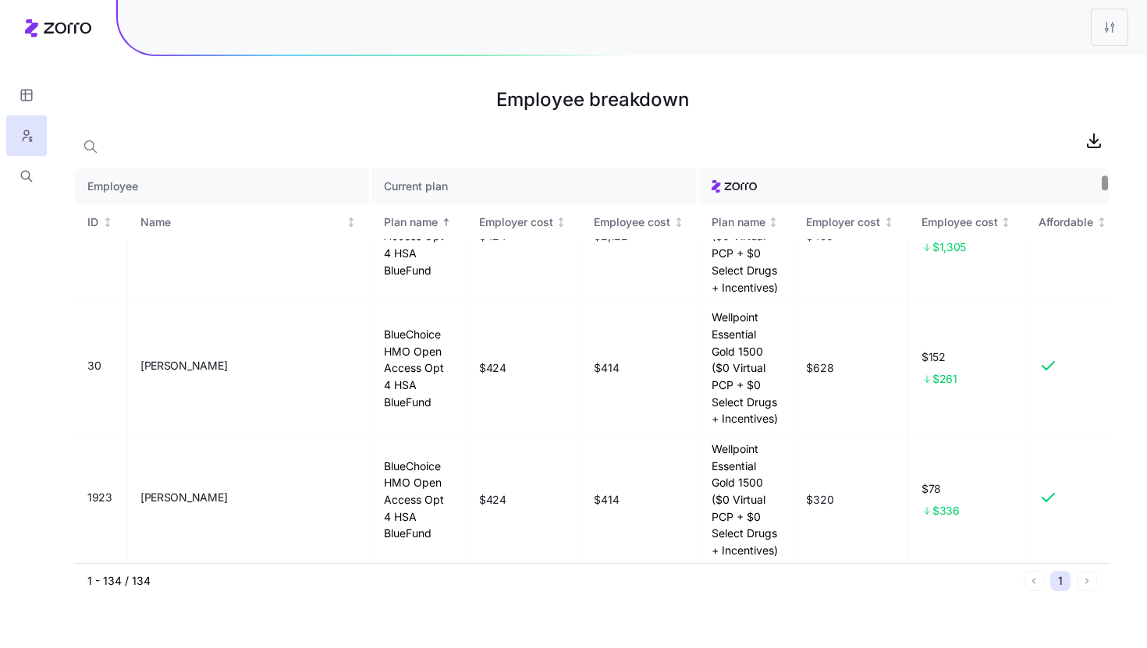
scroll to position [0, 0]
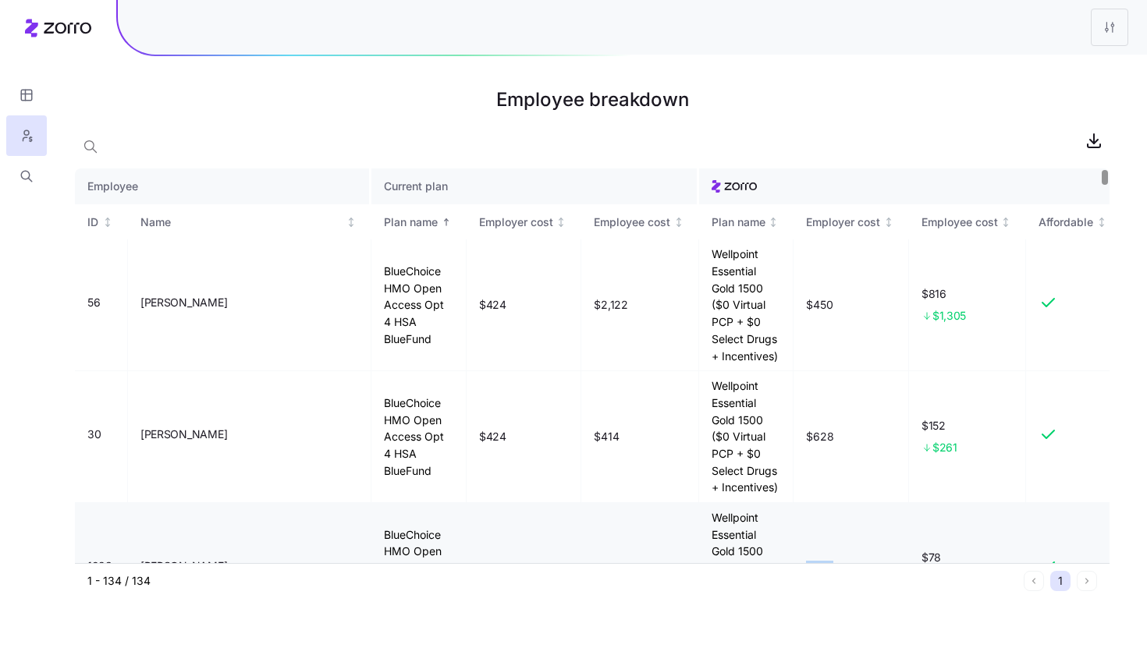
drag, startPoint x: 797, startPoint y: 441, endPoint x: 821, endPoint y: 442, distance: 24.2
click at [821, 561] on span "$320" at bounding box center [819, 569] width 27 height 16
click at [479, 561] on span "$424" at bounding box center [492, 569] width 27 height 16
click at [699, 503] on td "Wellpoint Essential Gold 1500 ($0 Virtual PCP + $0 Select Drugs + Incentives)" at bounding box center [746, 569] width 95 height 132
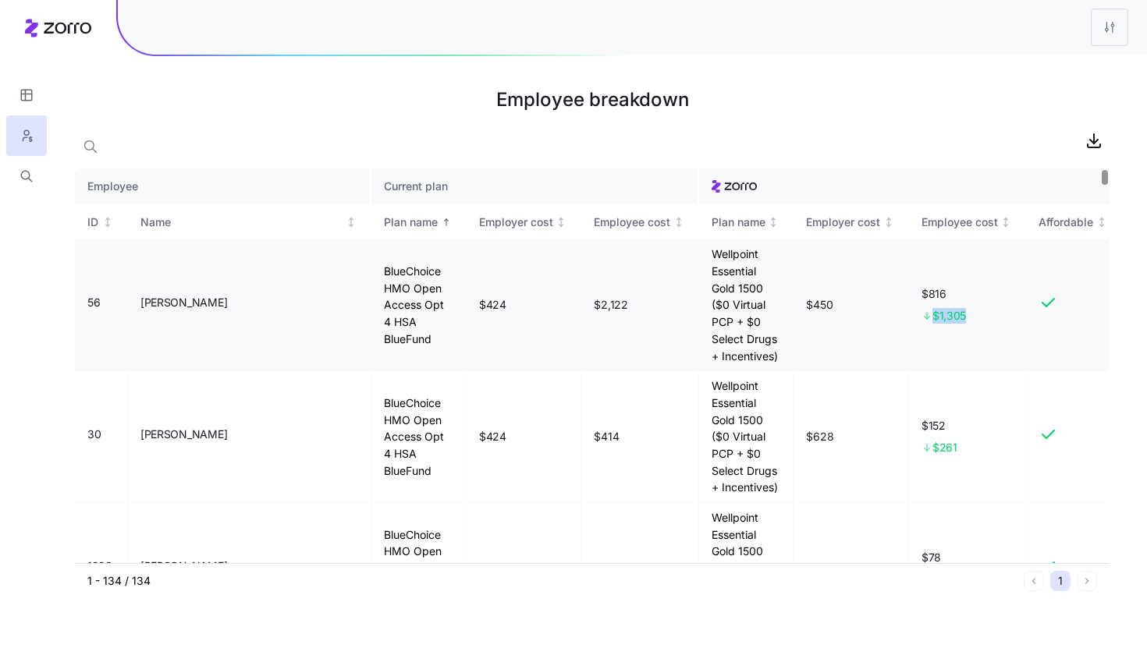
drag, startPoint x: 959, startPoint y: 292, endPoint x: 920, endPoint y: 293, distance: 39.0
click at [921, 308] on div "$1,305" at bounding box center [967, 316] width 92 height 16
click at [866, 371] on td "$628" at bounding box center [850, 437] width 115 height 132
drag, startPoint x: 920, startPoint y: 272, endPoint x: 937, endPoint y: 272, distance: 17.2
click at [937, 286] on span "$816" at bounding box center [967, 294] width 92 height 16
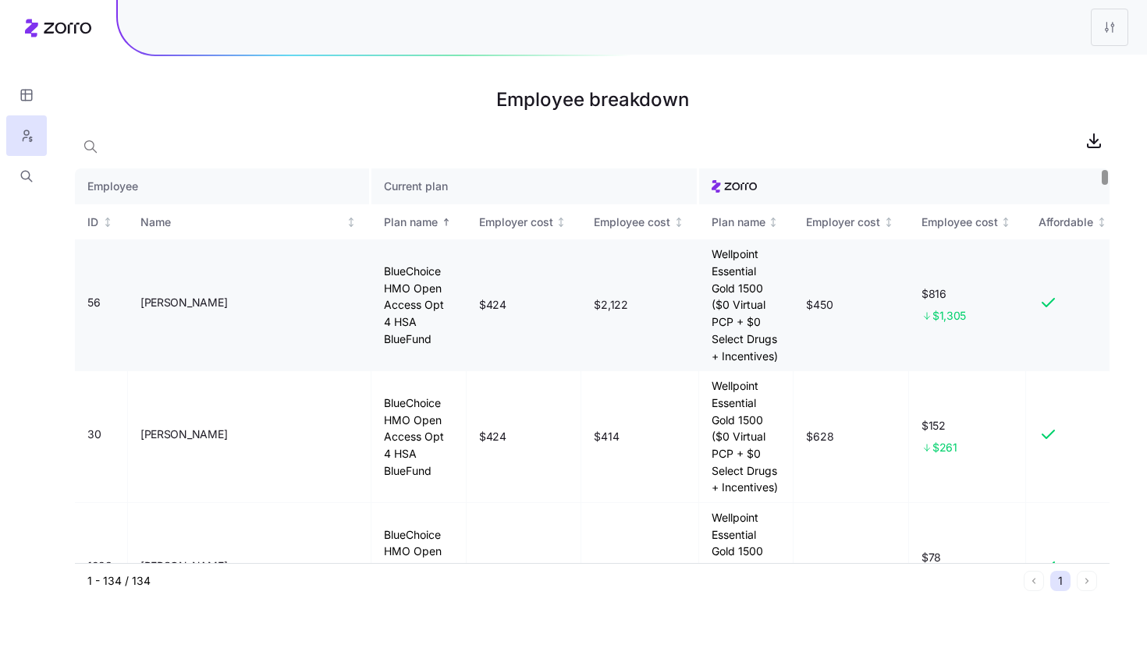
click at [945, 286] on span "$816" at bounding box center [967, 294] width 92 height 16
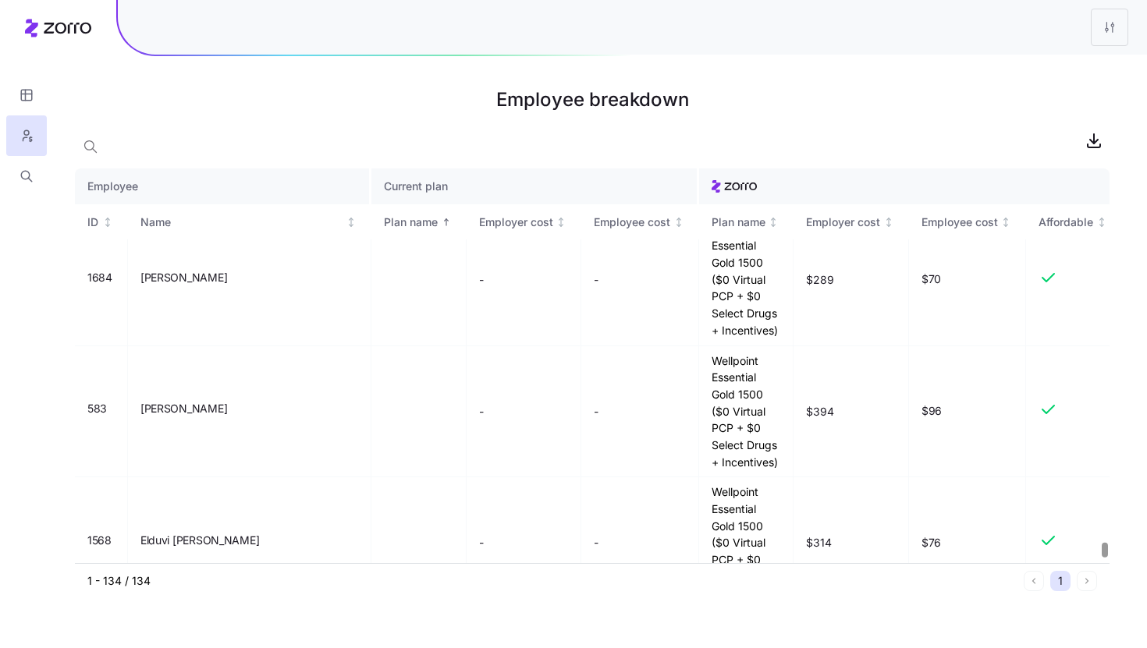
scroll to position [10395, 0]
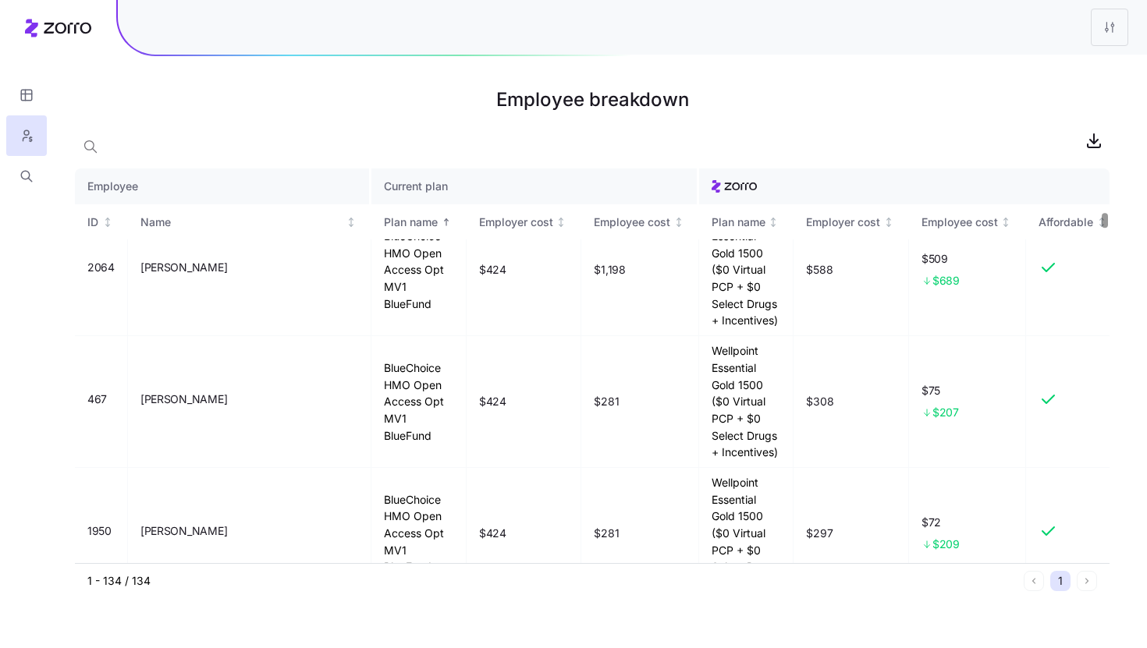
click at [1101, 223] on div at bounding box center [1103, 221] width 5 height 14
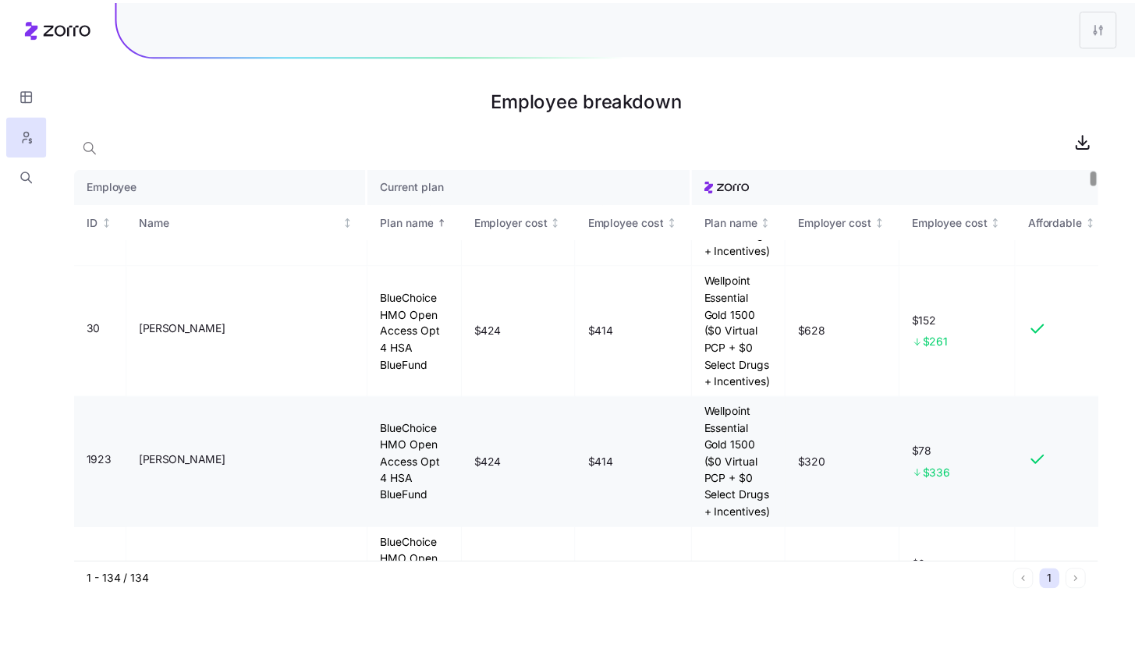
scroll to position [0, 0]
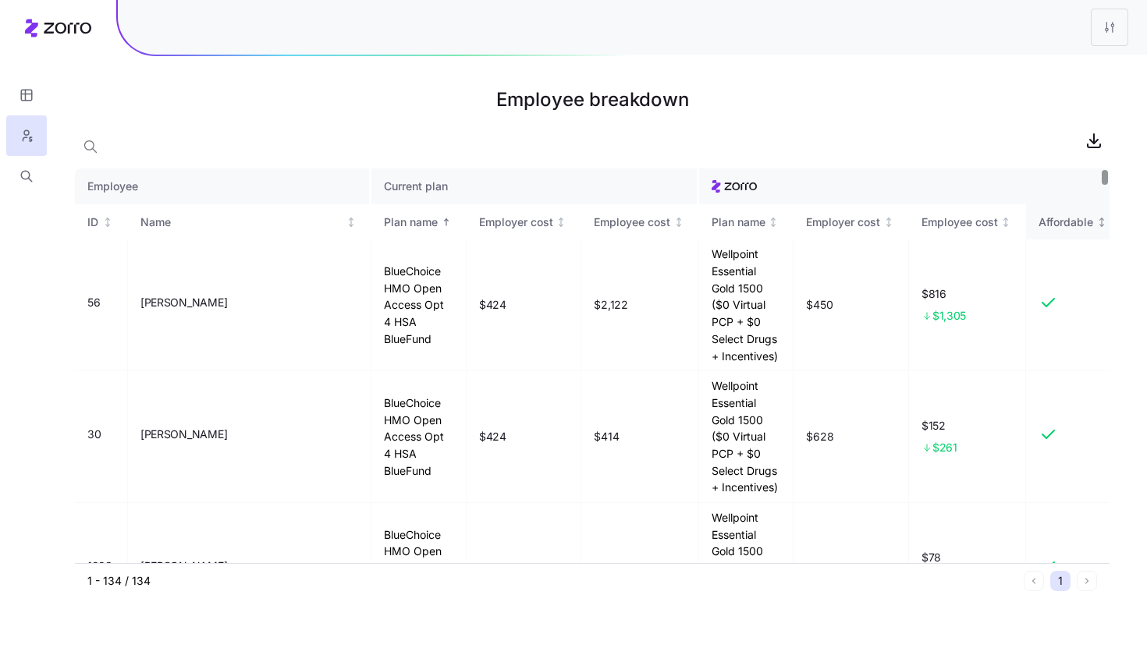
click at [1096, 220] on icon "Not sorted" at bounding box center [1101, 222] width 11 height 11
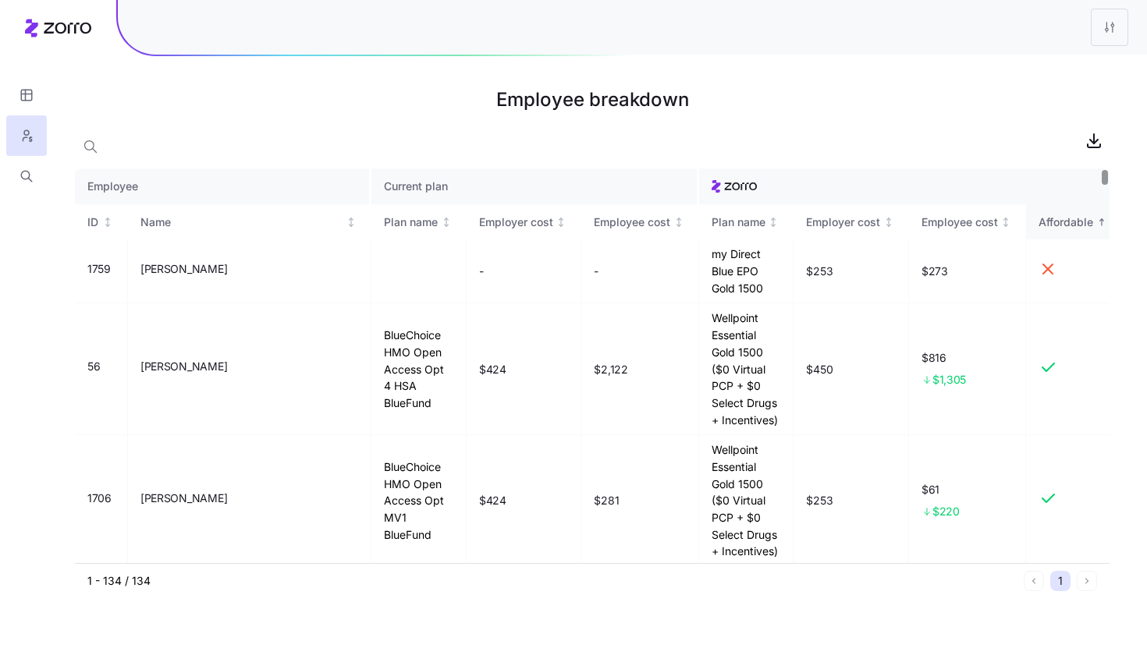
click at [1096, 222] on icon "Sorted ascending" at bounding box center [1101, 222] width 11 height 11
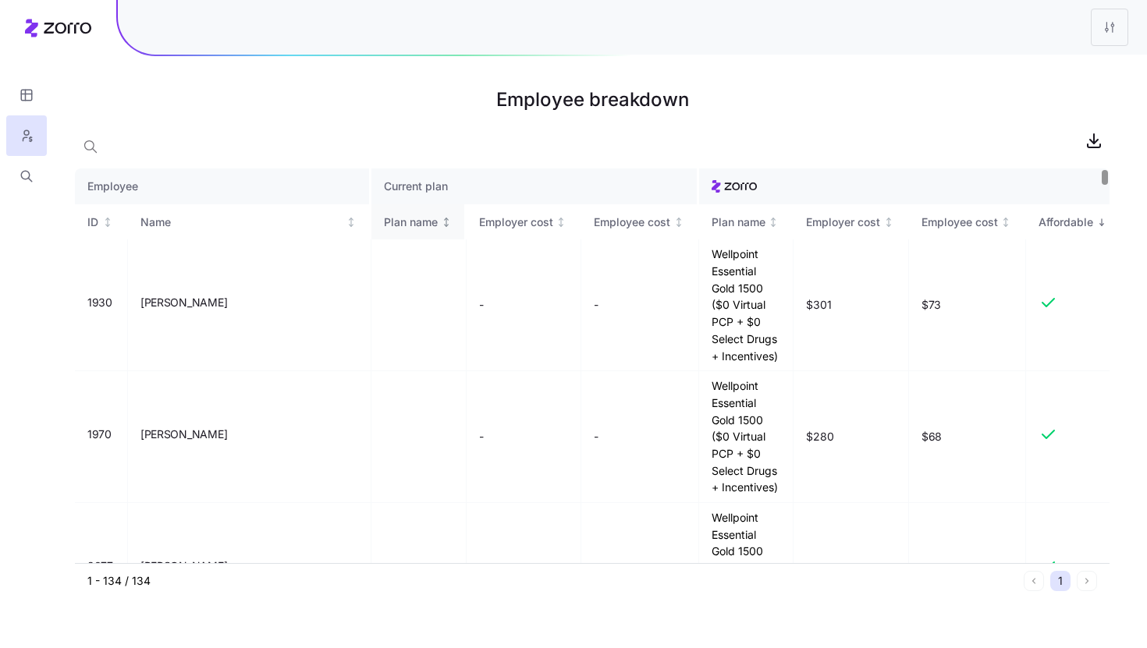
click at [441, 227] on icon "Not sorted" at bounding box center [446, 222] width 11 height 11
click at [441, 218] on icon "Sorted descending" at bounding box center [446, 222] width 11 height 11
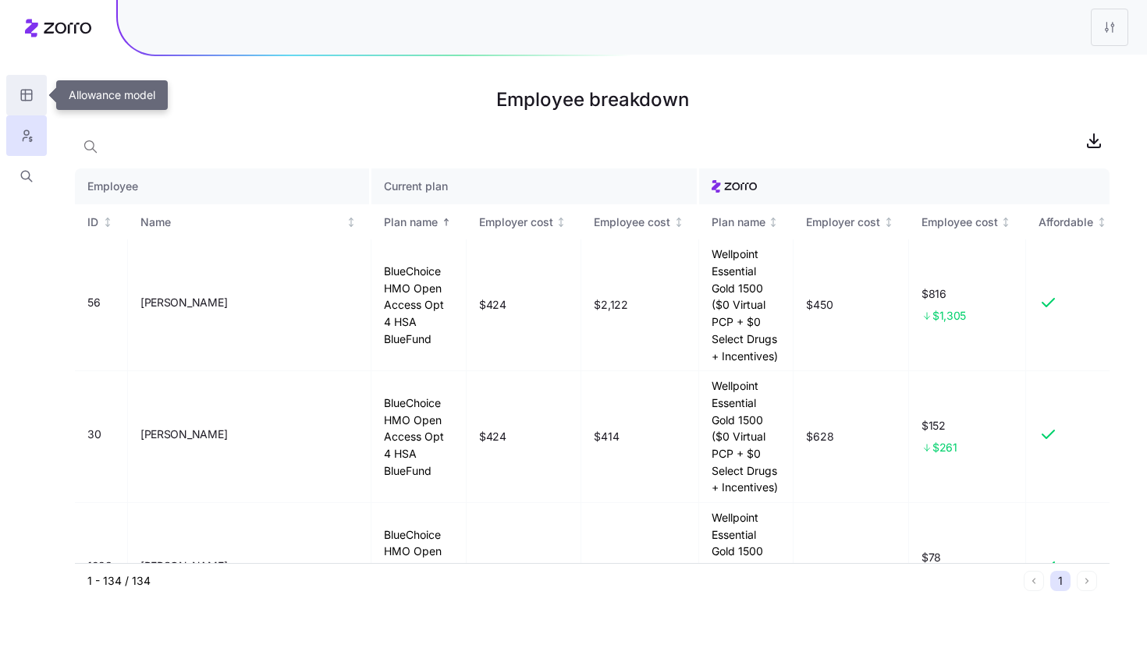
click at [33, 90] on icon "button" at bounding box center [27, 95] width 14 height 16
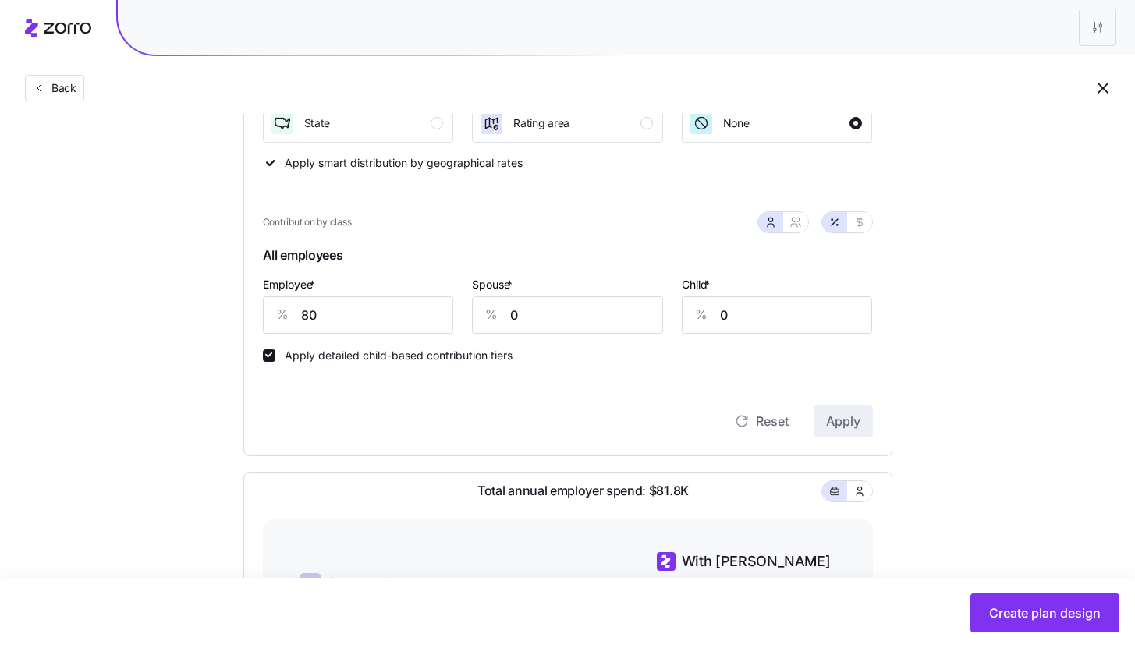
scroll to position [93, 0]
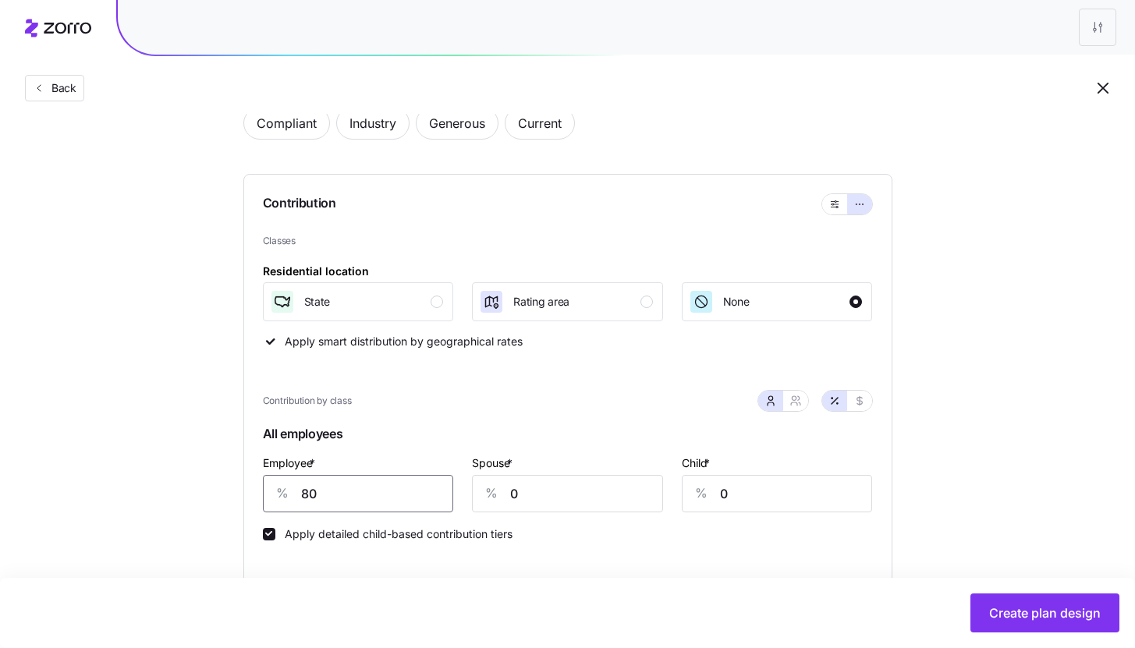
click at [324, 506] on input "80" at bounding box center [358, 493] width 191 height 37
click at [324, 508] on input "80" at bounding box center [358, 493] width 191 height 37
type input "54"
click at [1017, 633] on div "Create plan design" at bounding box center [567, 613] width 1135 height 70
click at [1020, 616] on span "Create plan design" at bounding box center [1045, 613] width 112 height 19
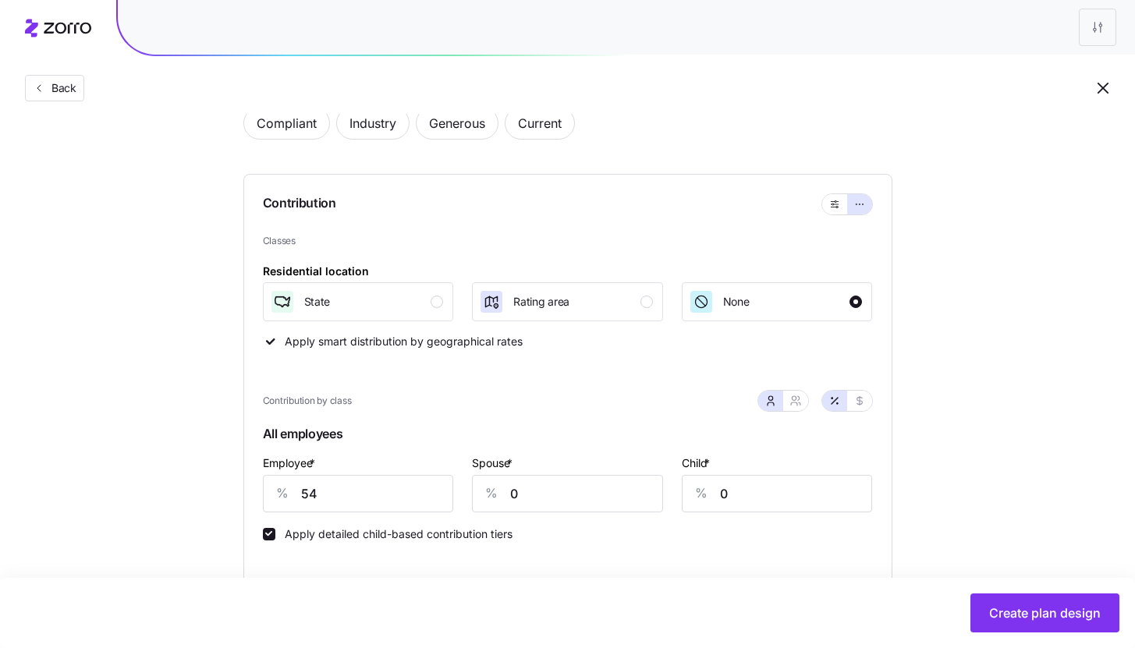
scroll to position [0, 0]
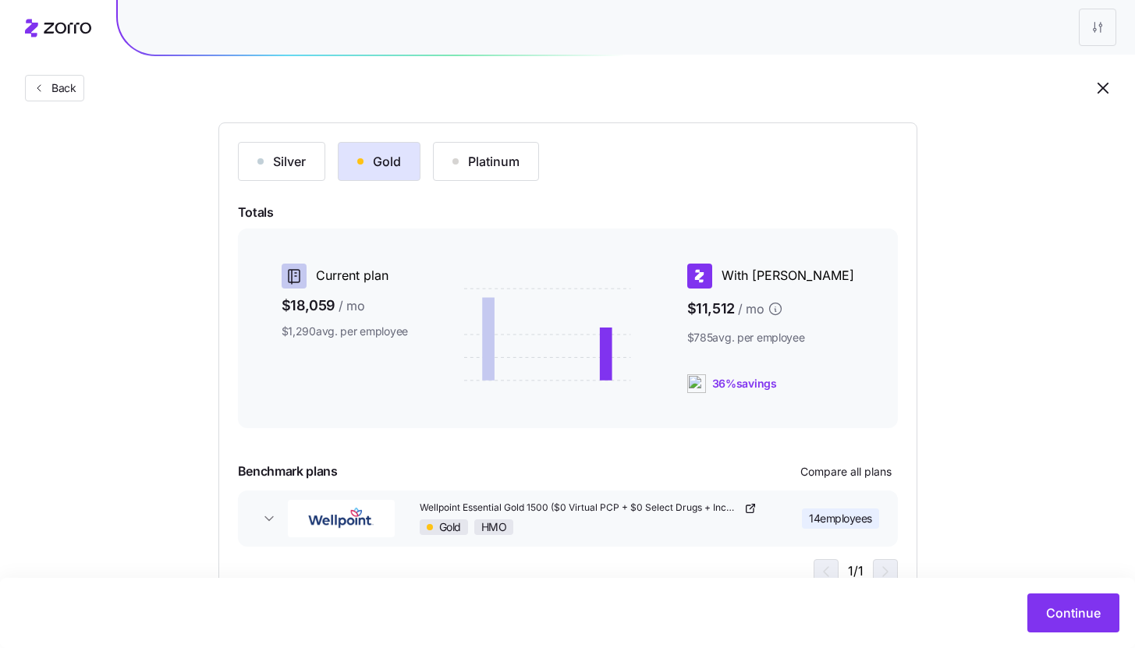
scroll to position [212, 0]
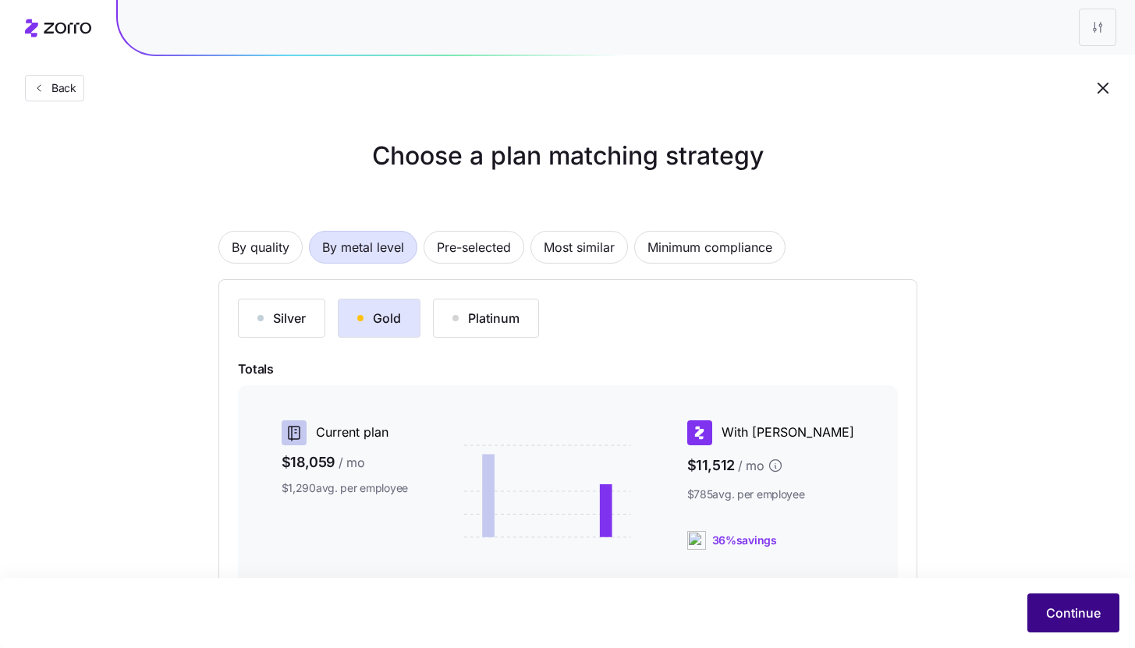
click at [1076, 619] on span "Continue" at bounding box center [1073, 613] width 55 height 19
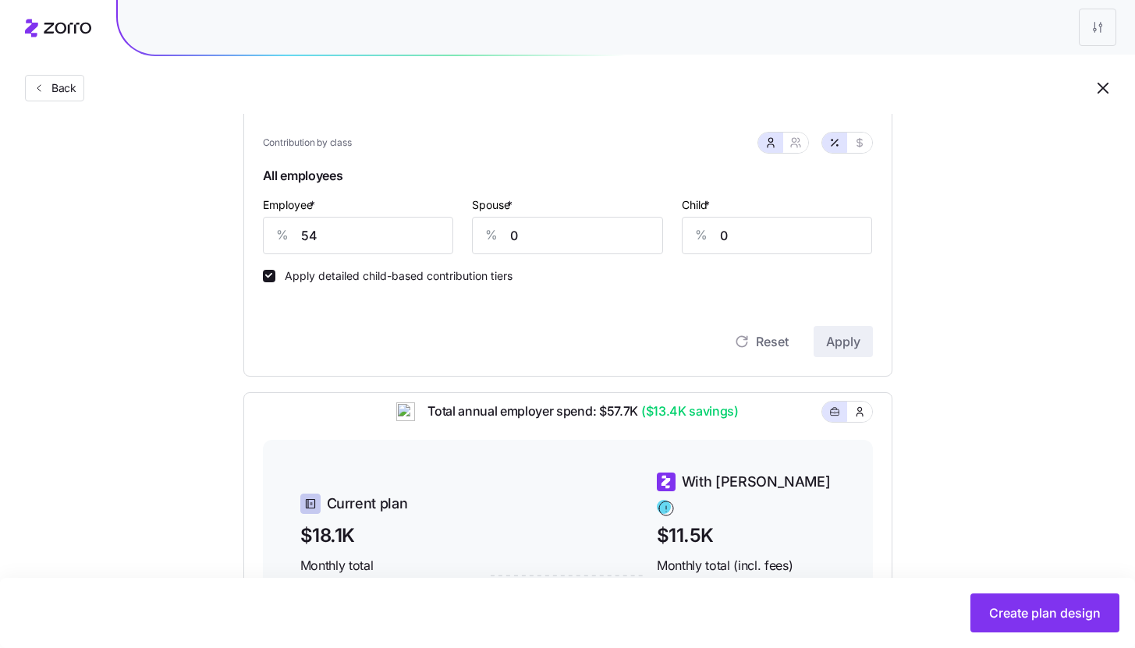
scroll to position [654, 0]
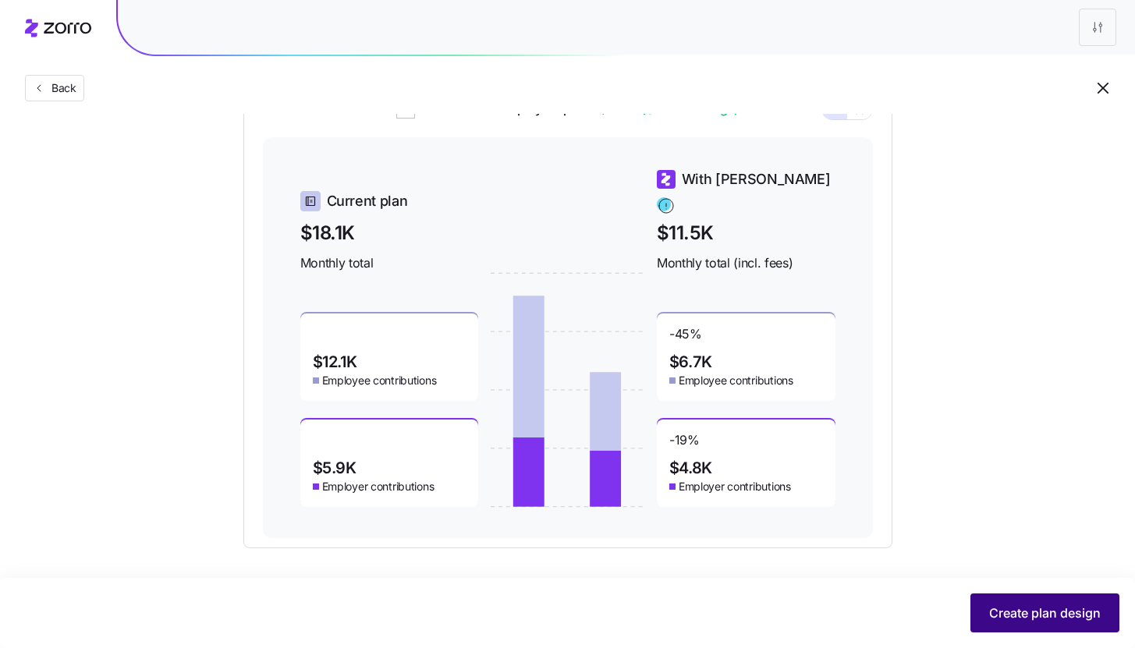
click at [1098, 626] on button "Create plan design" at bounding box center [1044, 613] width 149 height 39
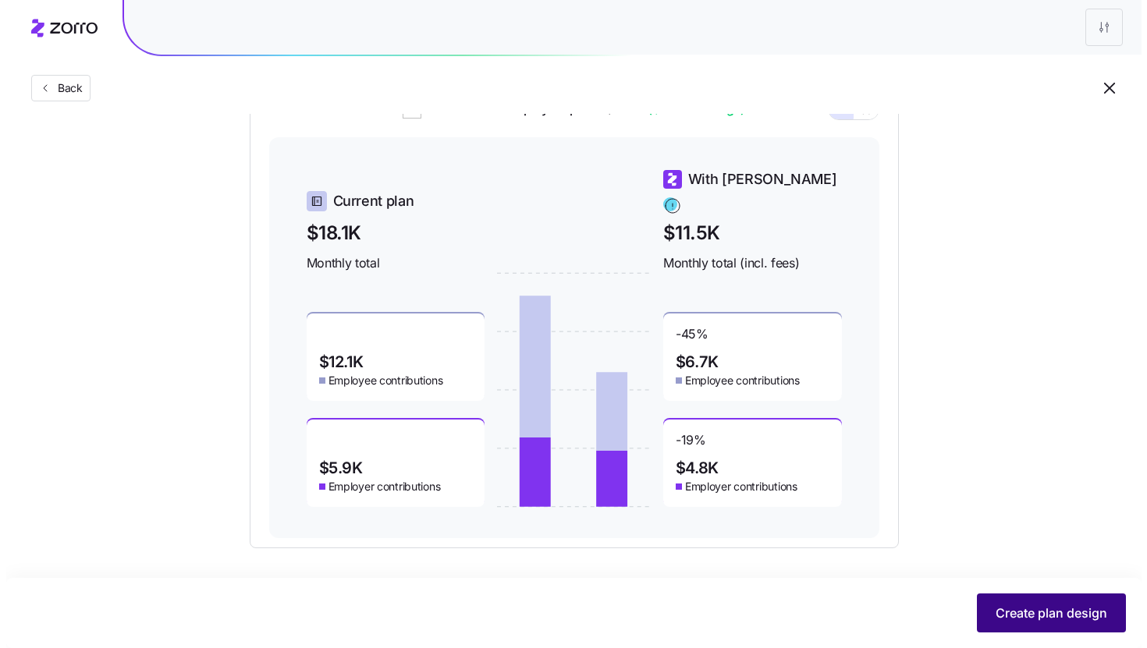
scroll to position [0, 0]
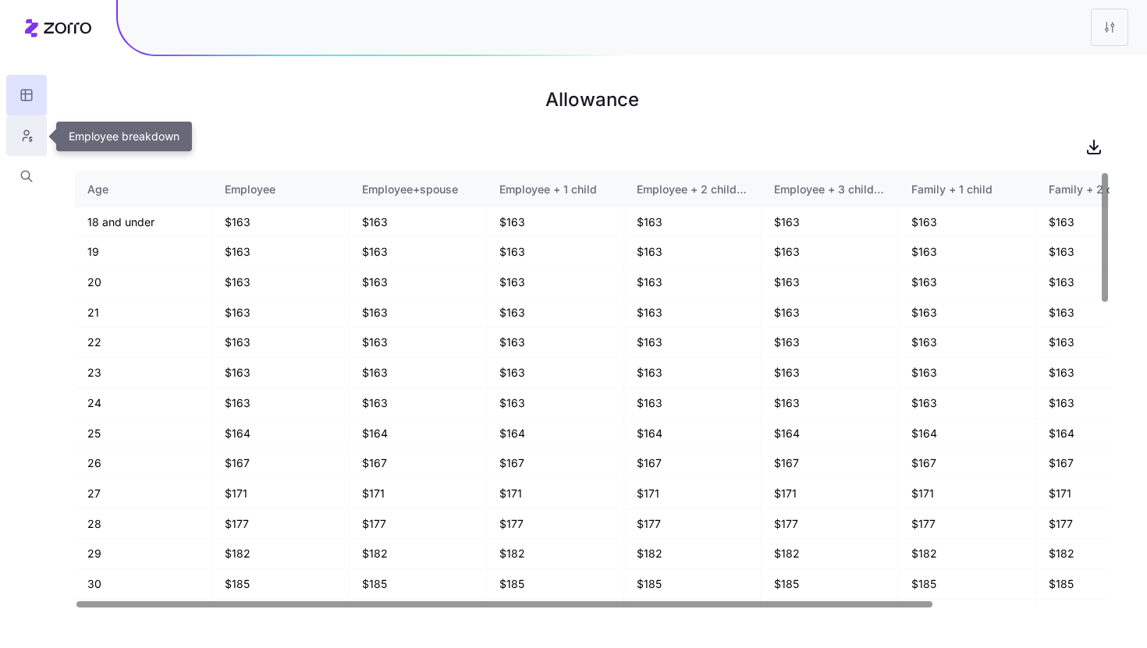
click at [16, 140] on button "button" at bounding box center [26, 135] width 41 height 41
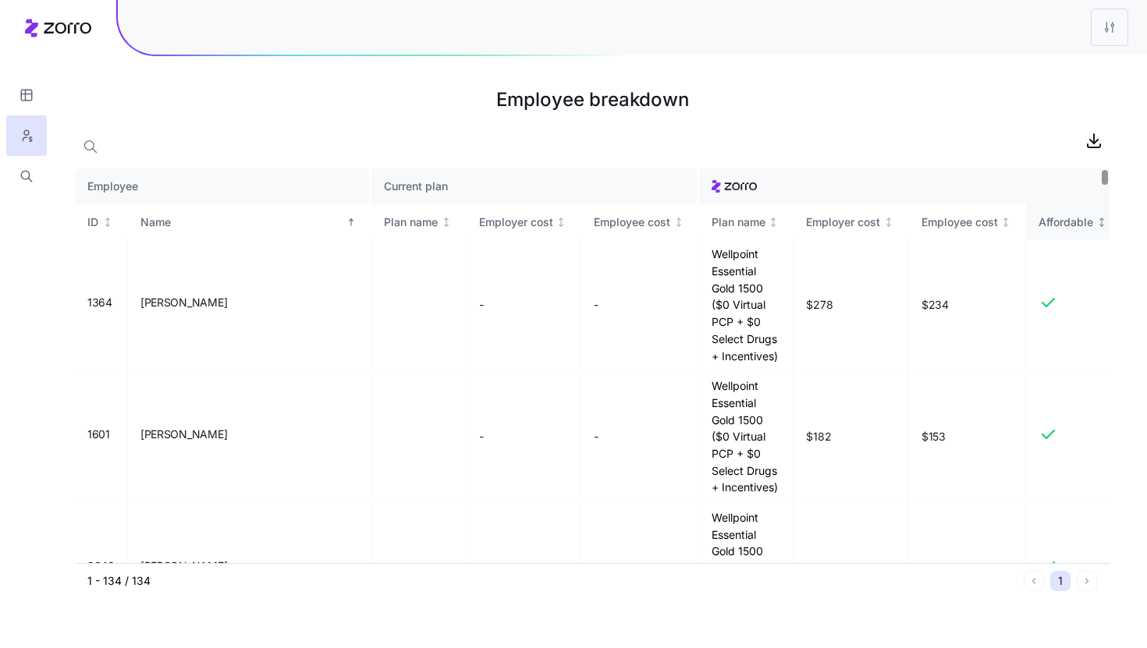
click at [1090, 229] on div "Affordable" at bounding box center [1072, 222] width 69 height 17
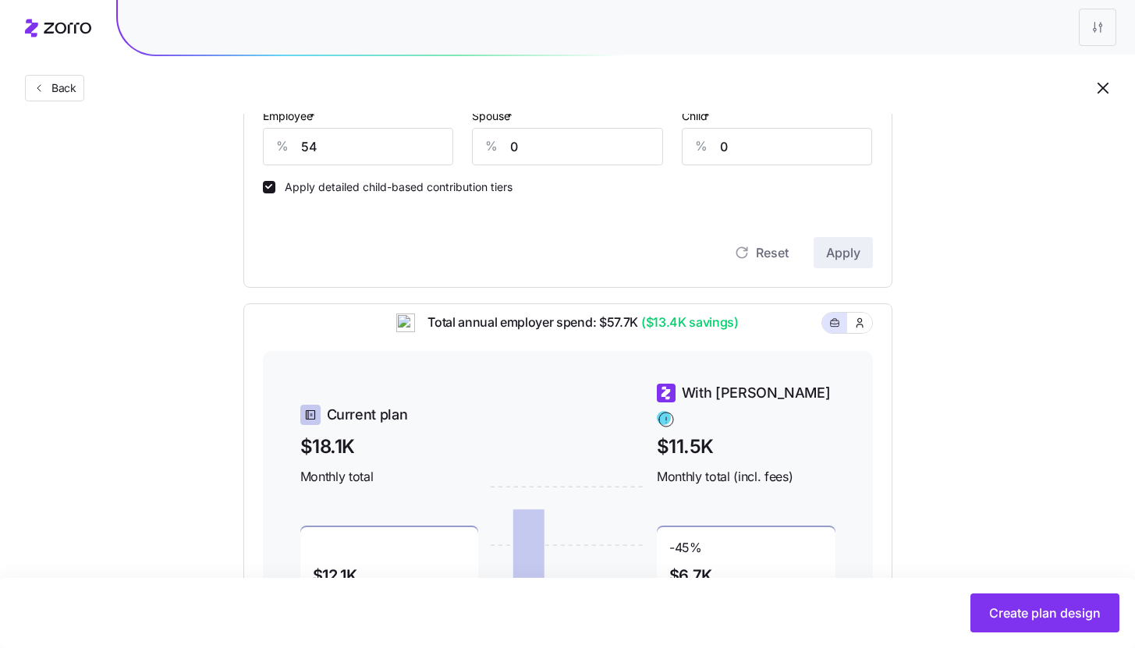
scroll to position [307, 0]
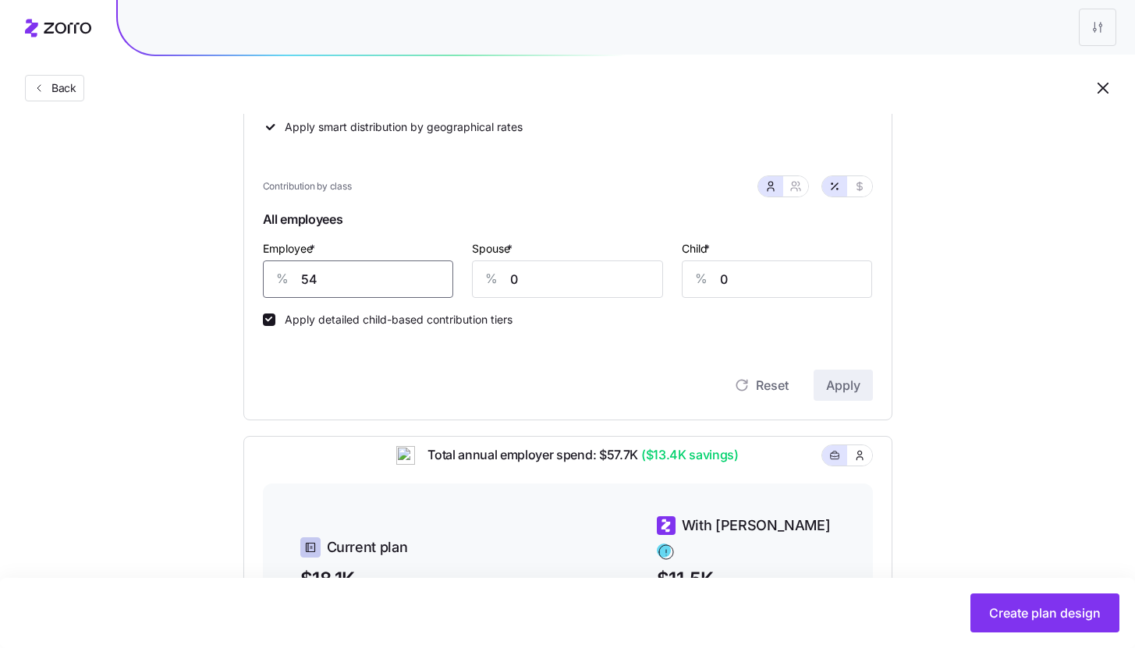
click at [374, 282] on input "54" at bounding box center [358, 279] width 191 height 37
click at [1006, 397] on div "Set your contribution Compliant Industry Generous Current Contribution Classes …" at bounding box center [567, 362] width 1135 height 1065
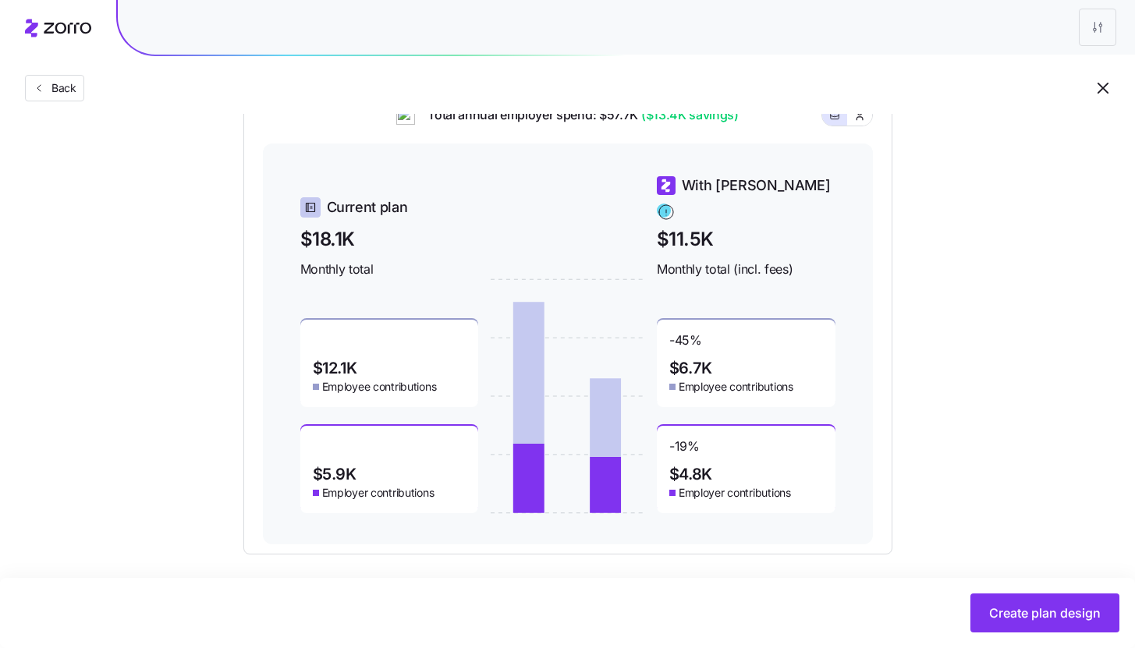
scroll to position [654, 0]
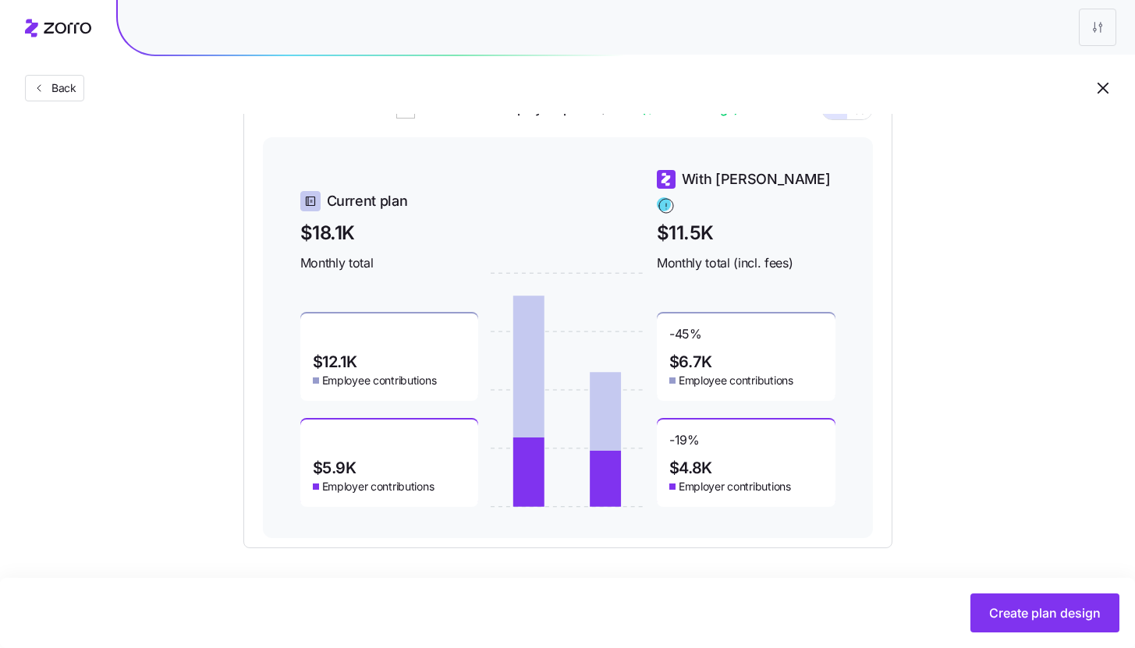
click at [1006, 379] on div "Set your contribution Compliant Industry Generous Current Contribution Classes …" at bounding box center [567, 16] width 1135 height 1065
click at [1009, 373] on div "Set your contribution Compliant Industry Generous Current Contribution Classes …" at bounding box center [567, 16] width 1135 height 1065
